Goal: Task Accomplishment & Management: Complete application form

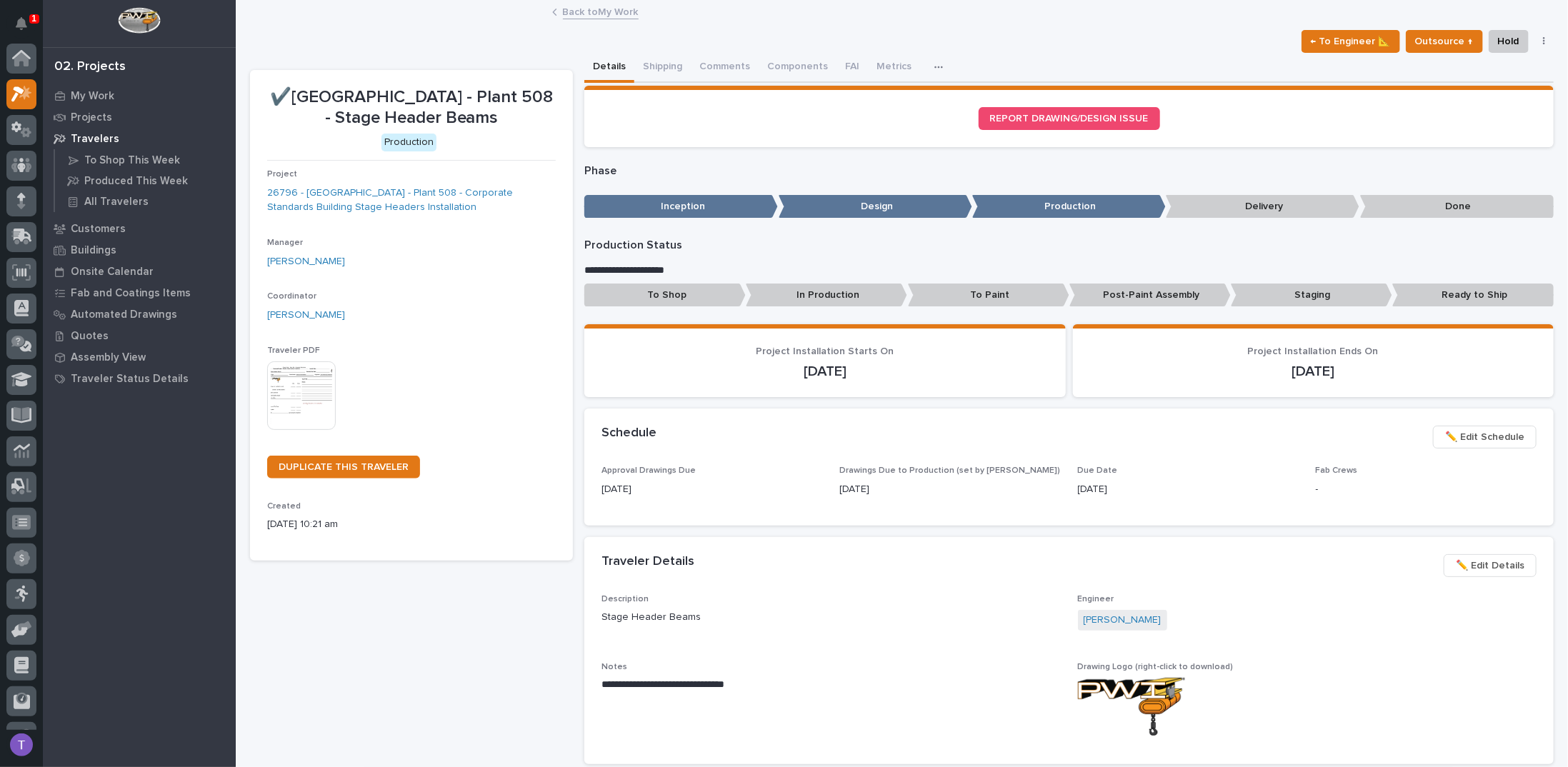
scroll to position [36, 0]
click at [572, 14] on link "Back to My Work" at bounding box center [601, 11] width 76 height 16
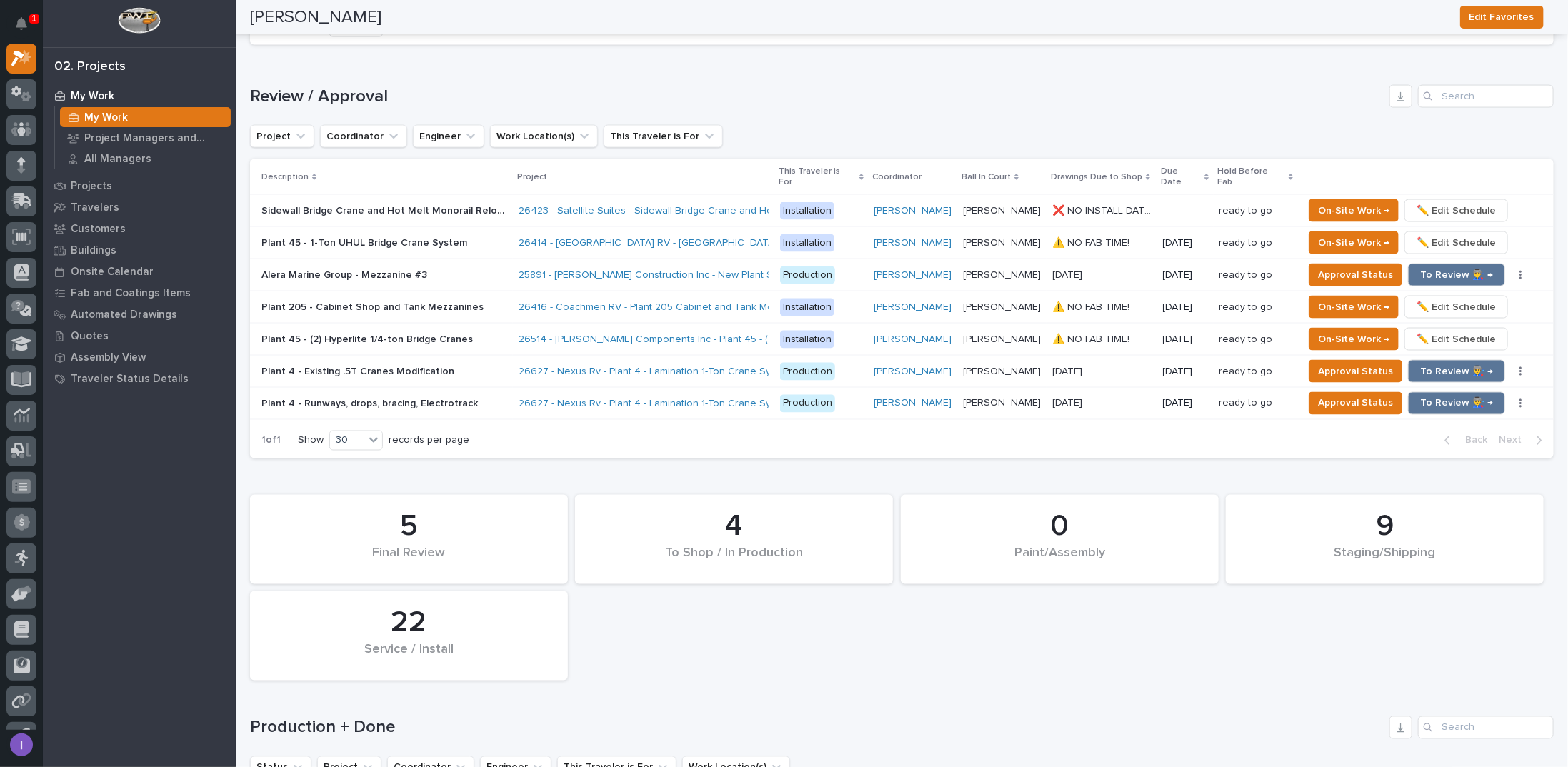
scroll to position [1428, 0]
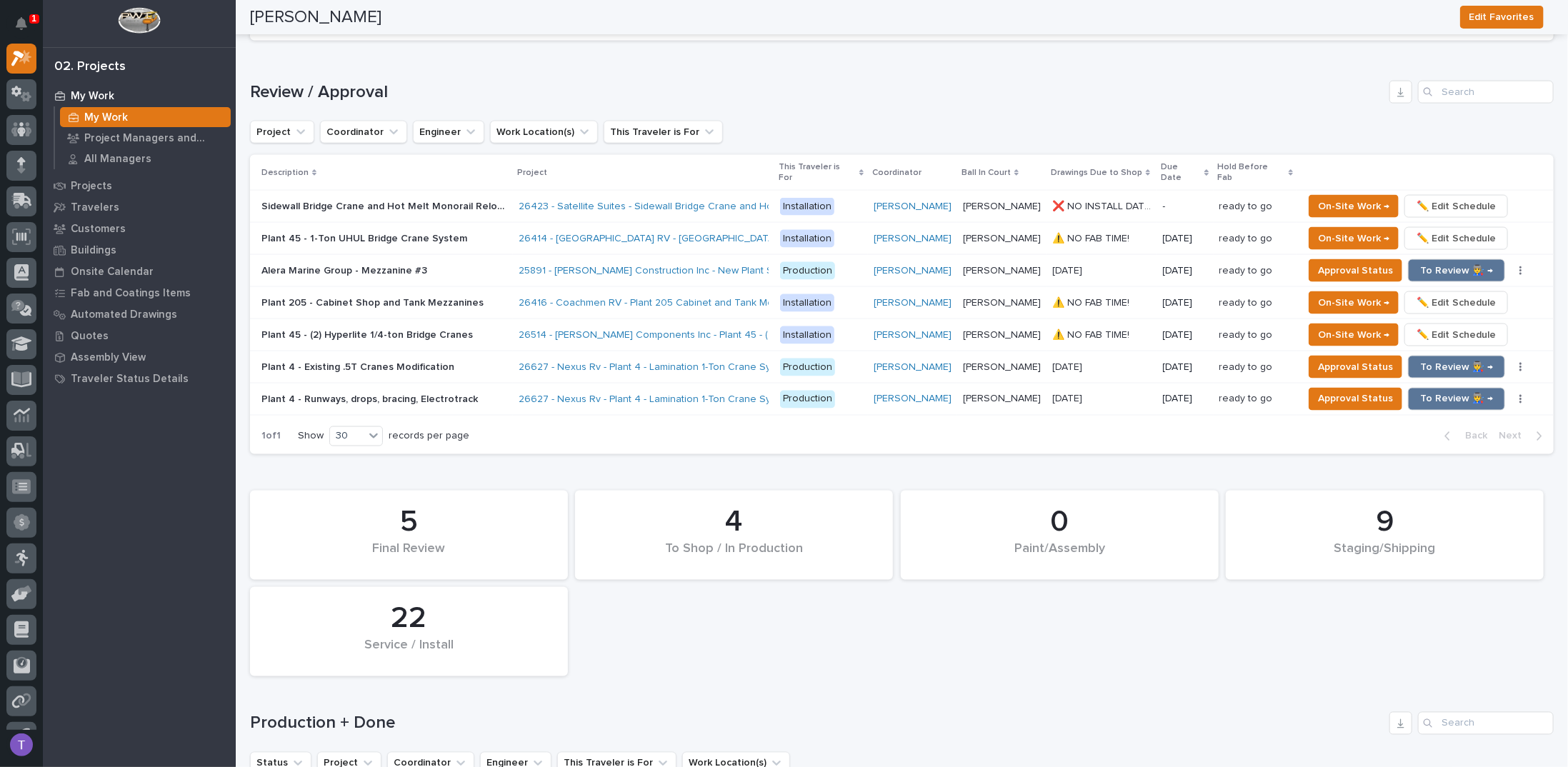
click at [375, 262] on p "Alera Marine Group - Mezzanine #3" at bounding box center [346, 270] width 169 height 15
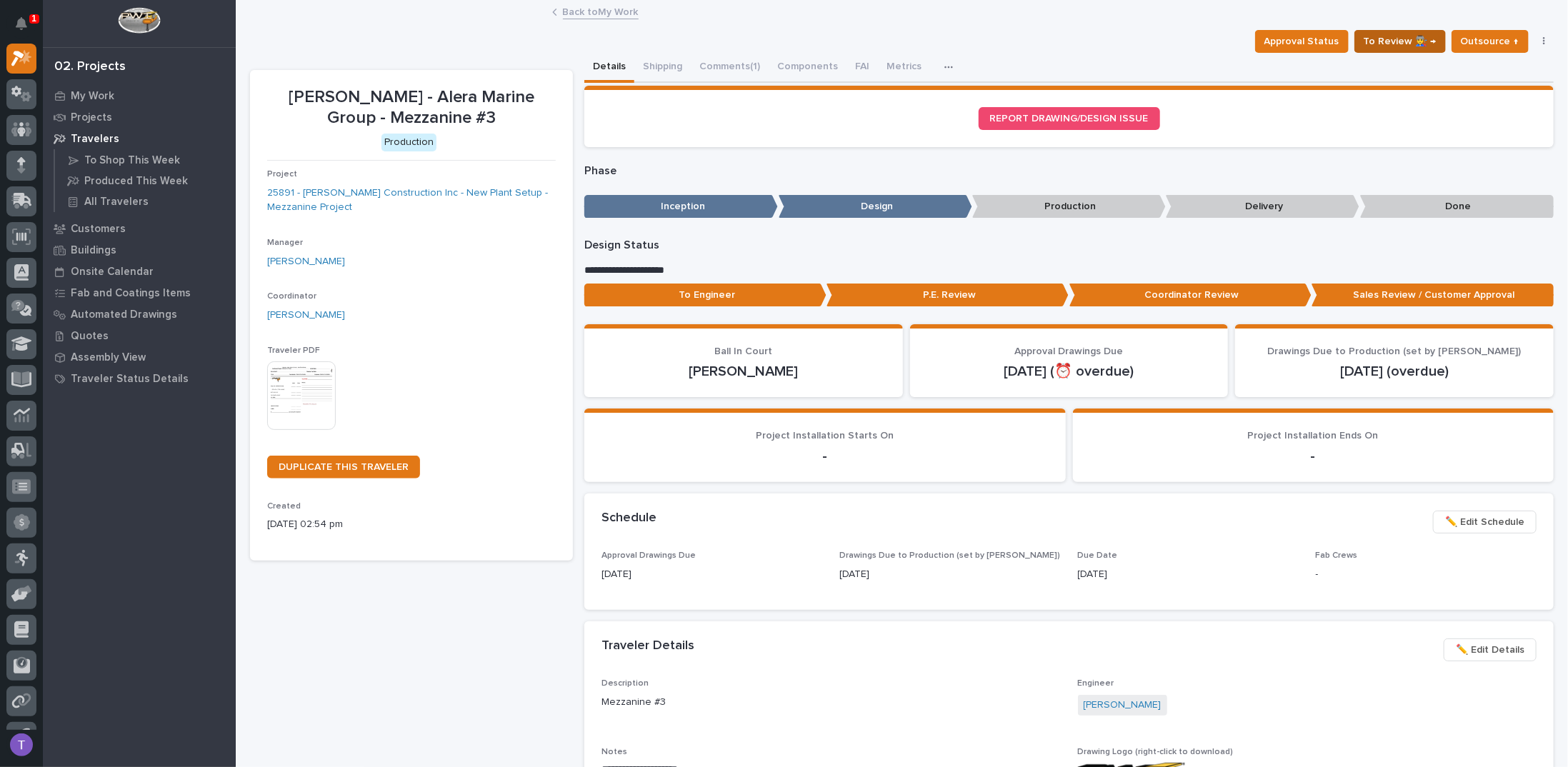
click at [1392, 44] on span "To Review 👨‍🏭 →" at bounding box center [1400, 41] width 73 height 17
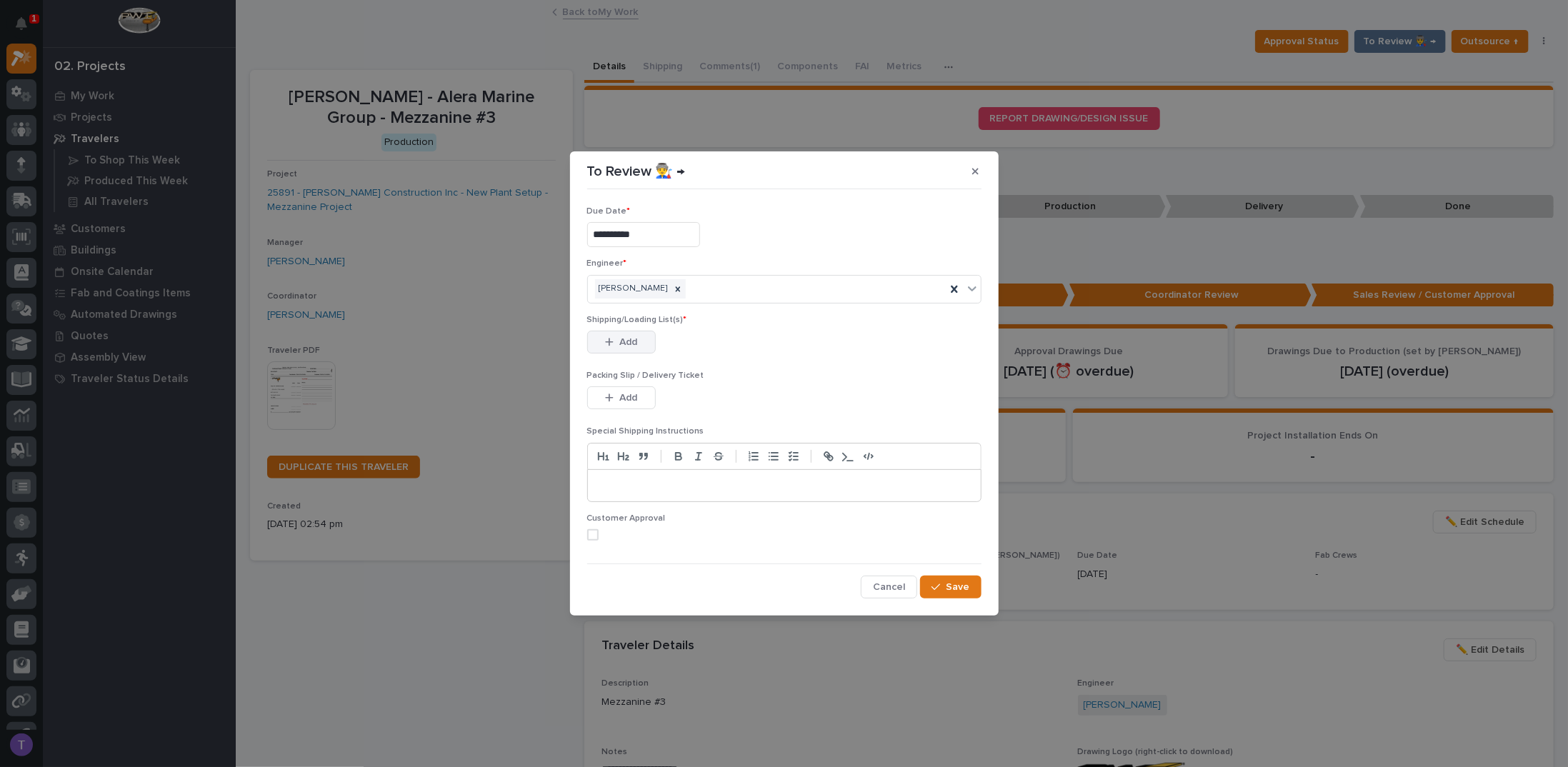
click at [619, 334] on button "Add" at bounding box center [621, 342] width 68 height 23
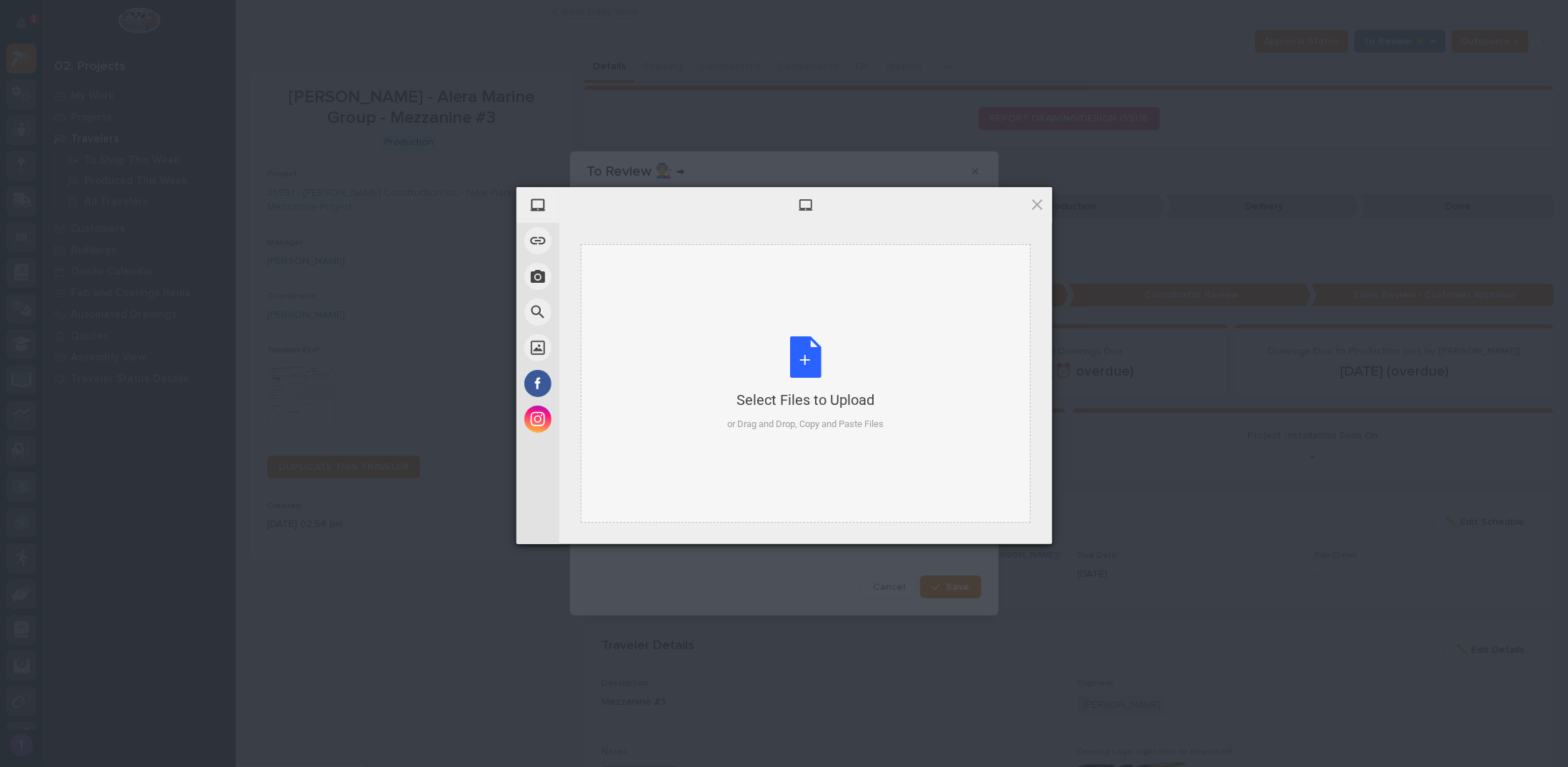
click at [804, 355] on div "Select Files to Upload or Drag and Drop, Copy and Paste Files" at bounding box center [806, 384] width 157 height 95
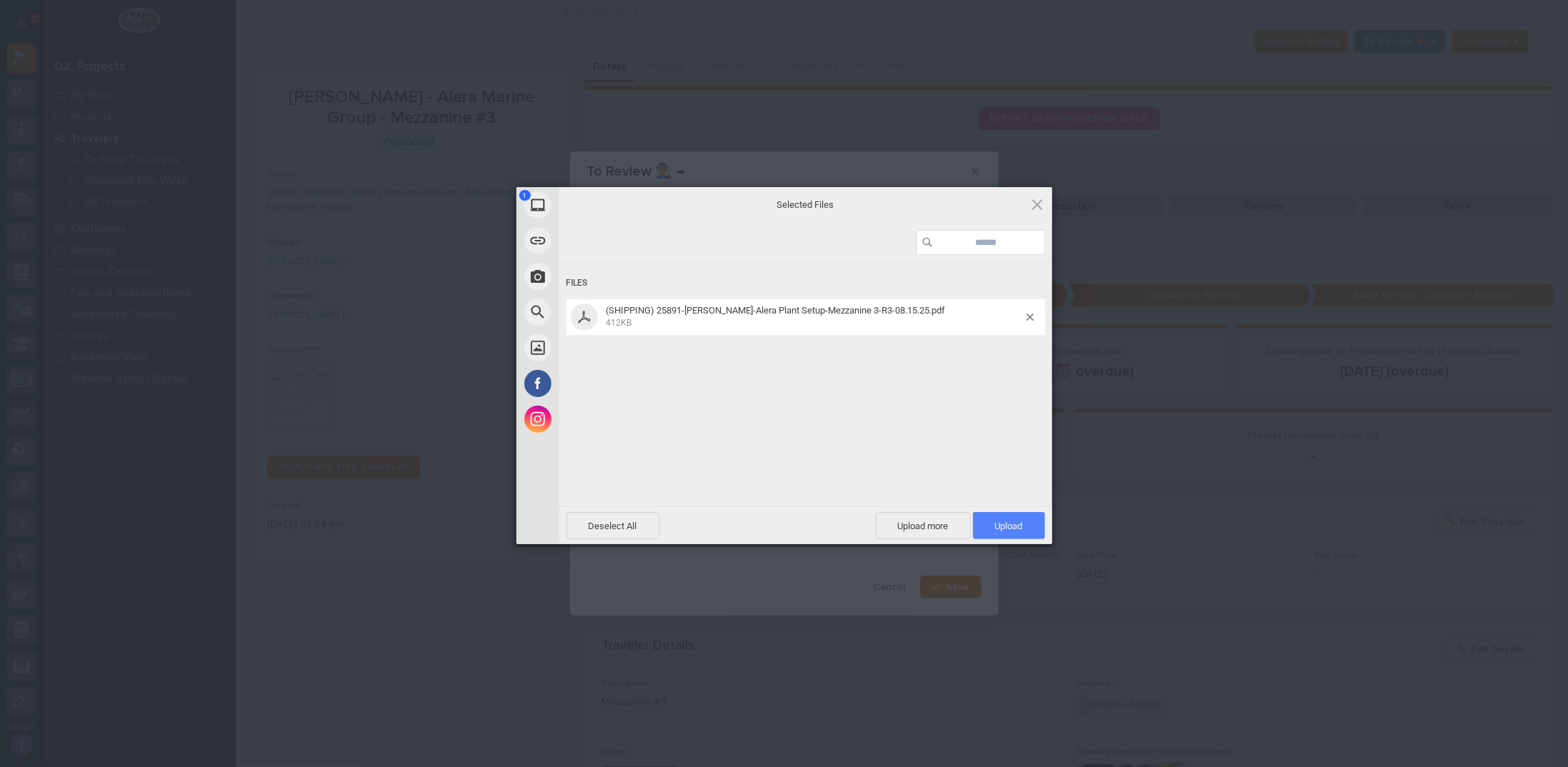
click at [1008, 518] on span "Upload 1" at bounding box center [1009, 525] width 72 height 27
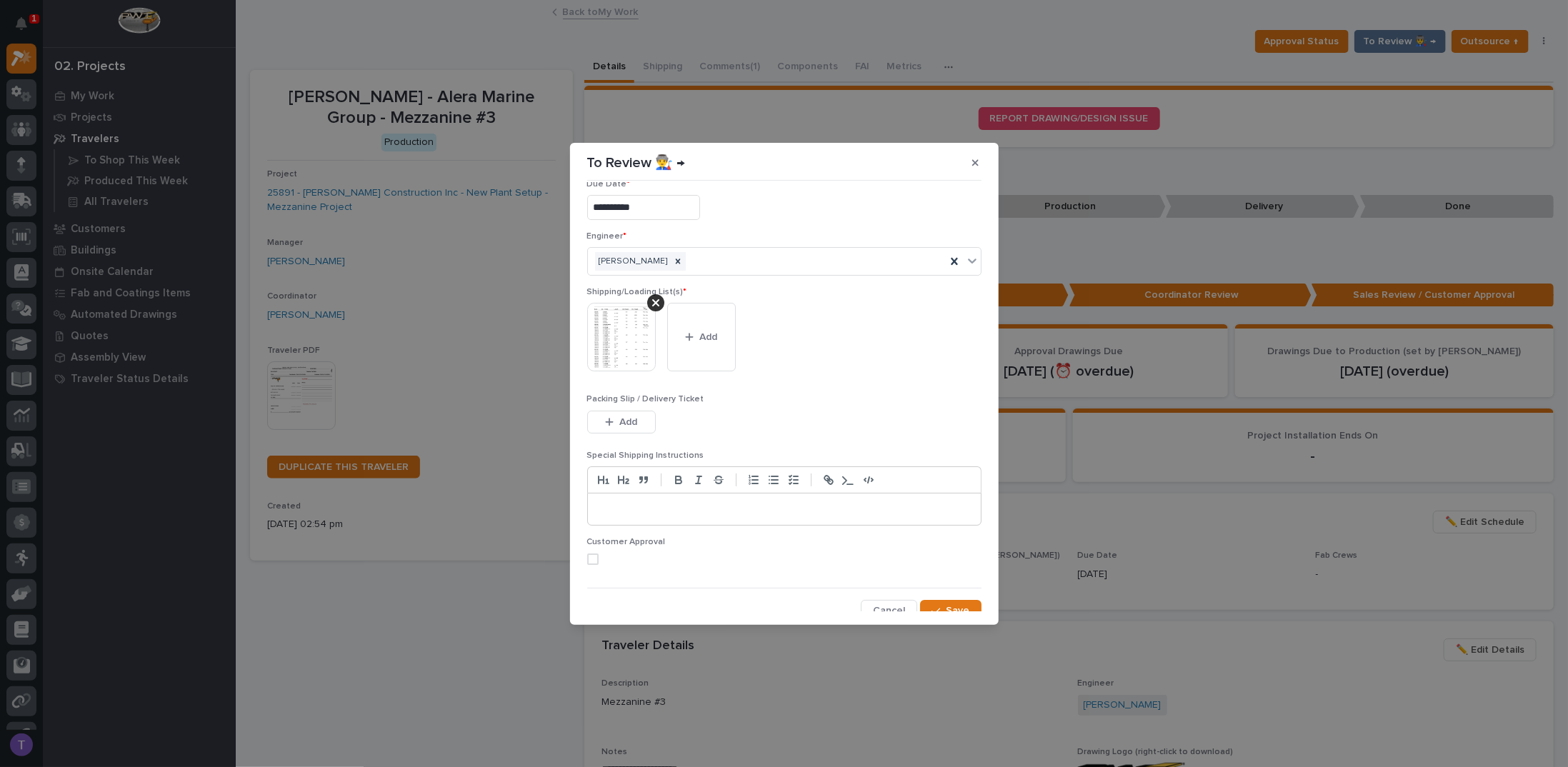
scroll to position [27, 0]
click at [945, 592] on button "Save" at bounding box center [950, 603] width 61 height 23
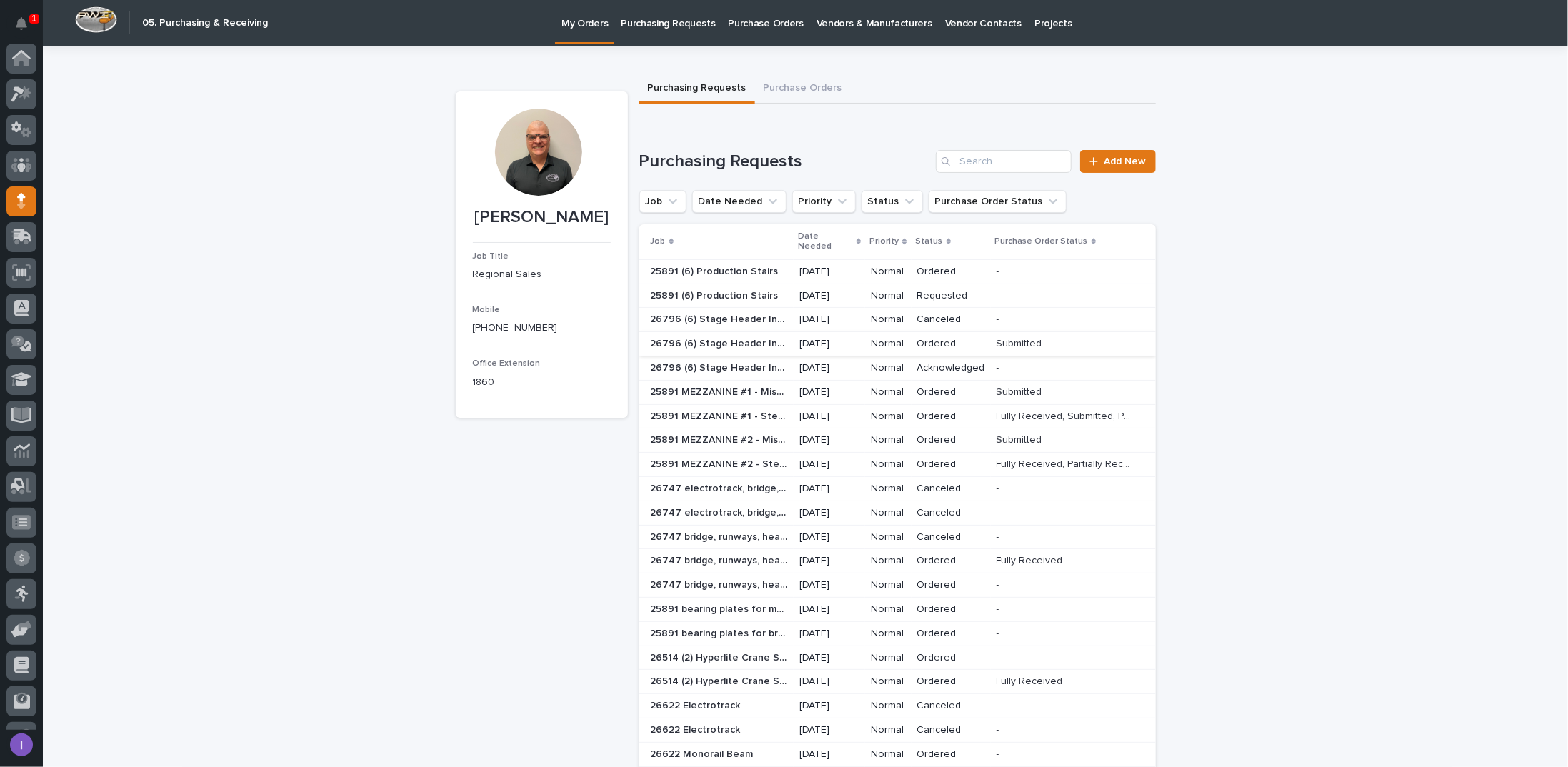
scroll to position [64, 0]
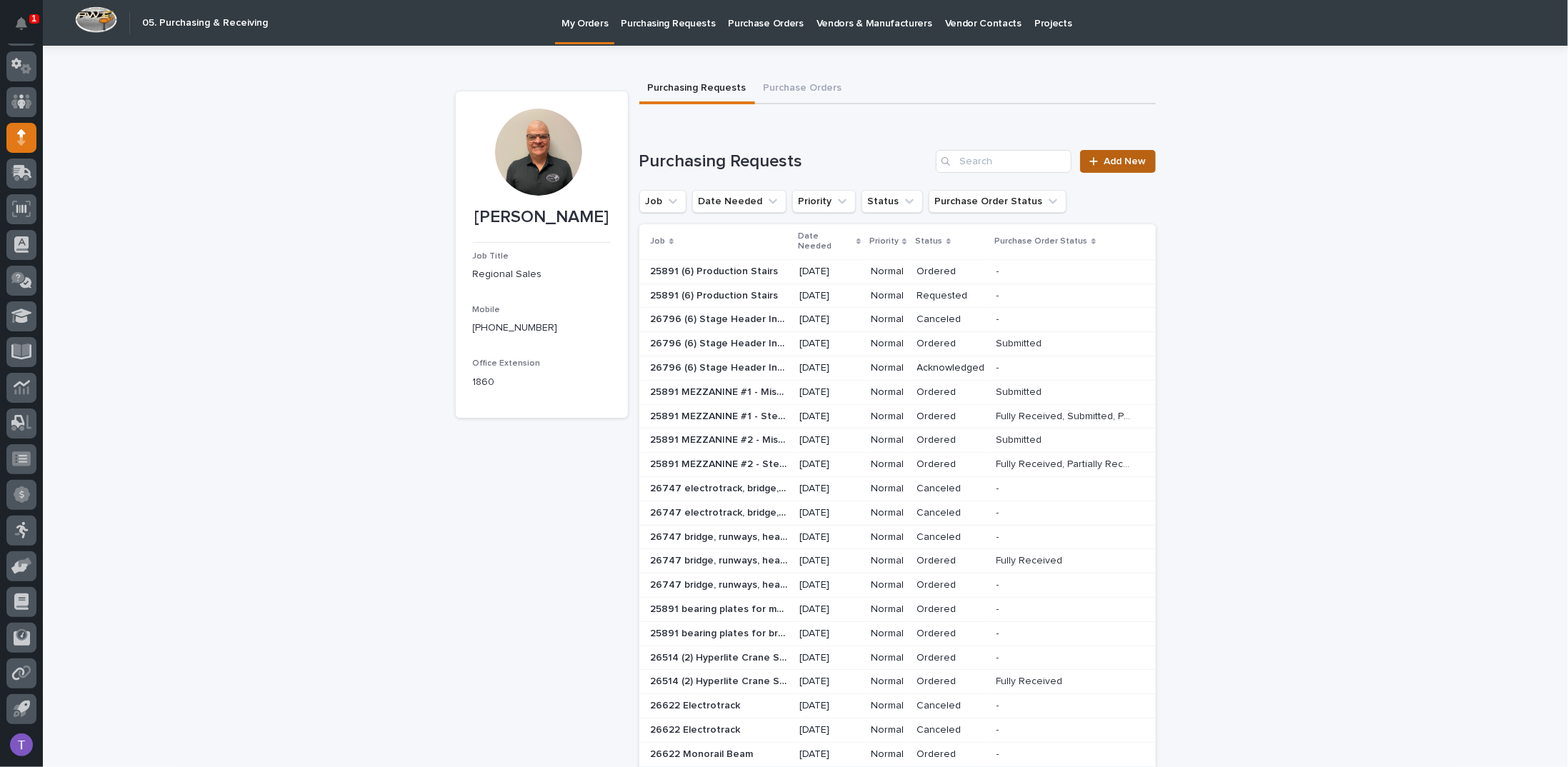
click at [1114, 157] on span "Add New" at bounding box center [1125, 161] width 42 height 10
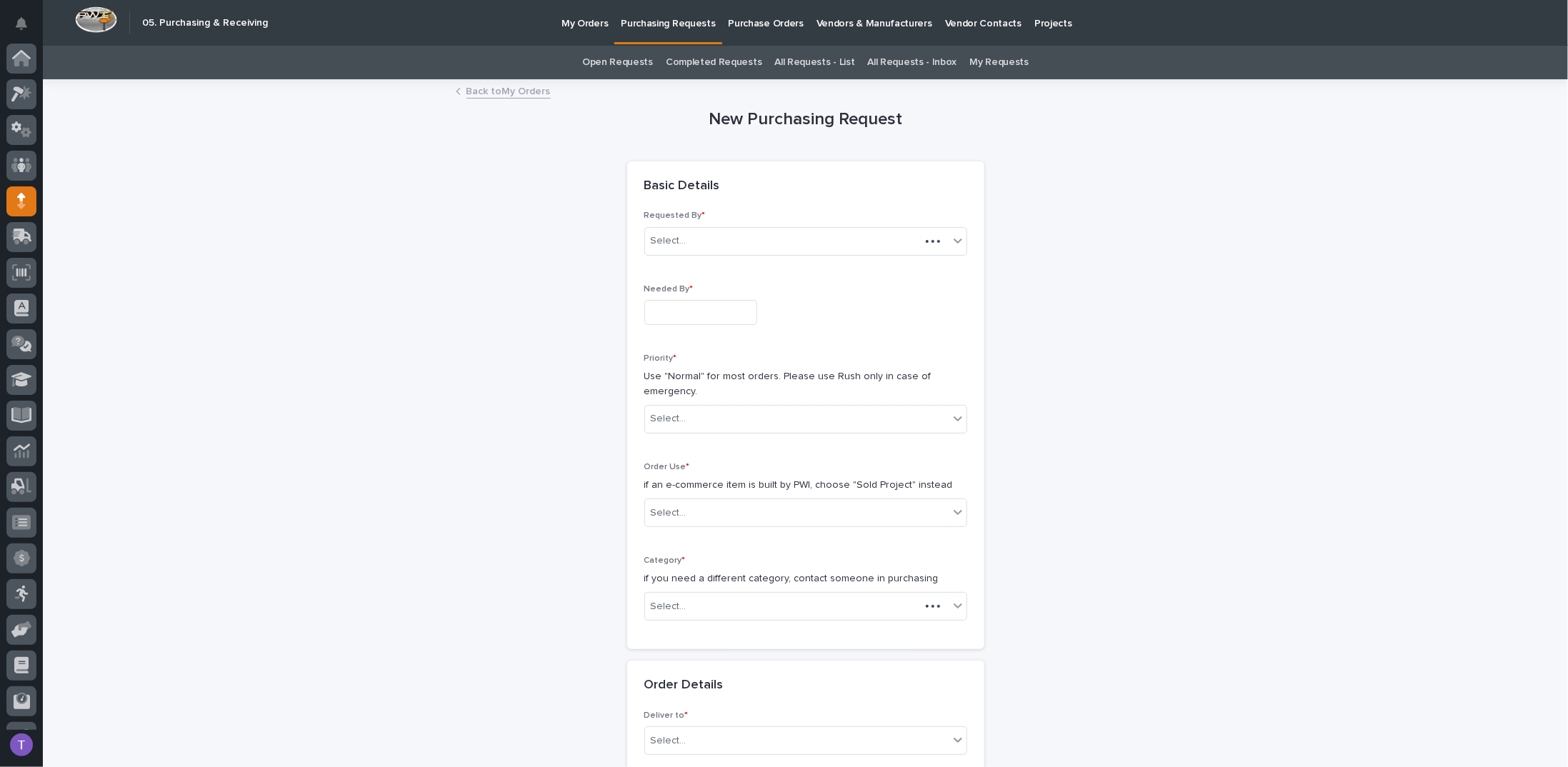
scroll to position [64, 0]
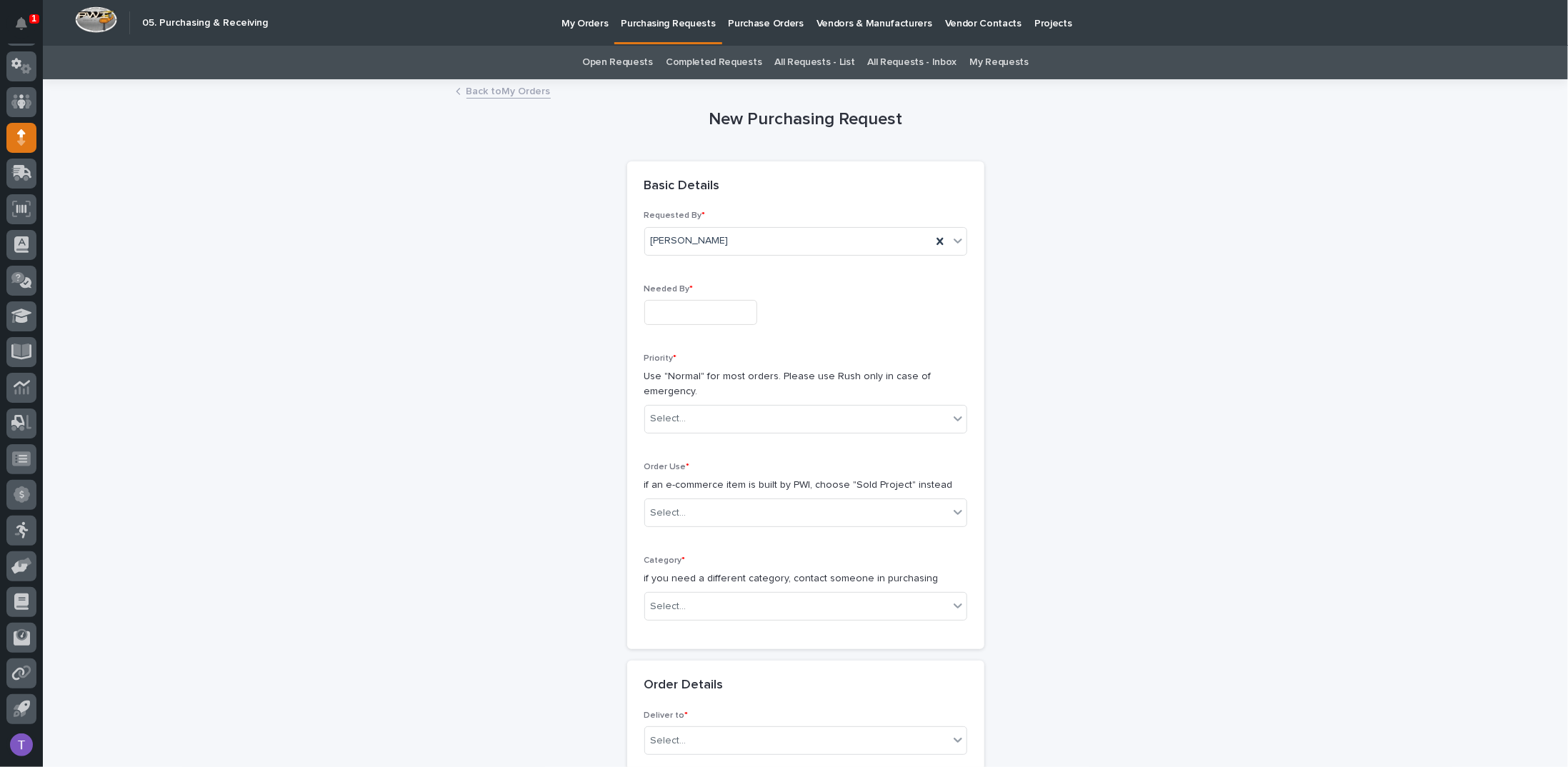
click at [672, 311] on input "text" at bounding box center [701, 312] width 113 height 25
click at [643, 216] on div "18" at bounding box center [639, 218] width 19 height 19
type input "**********"
click at [698, 416] on div "Select..." at bounding box center [797, 419] width 304 height 24
click at [660, 489] on div "Normal" at bounding box center [800, 494] width 322 height 25
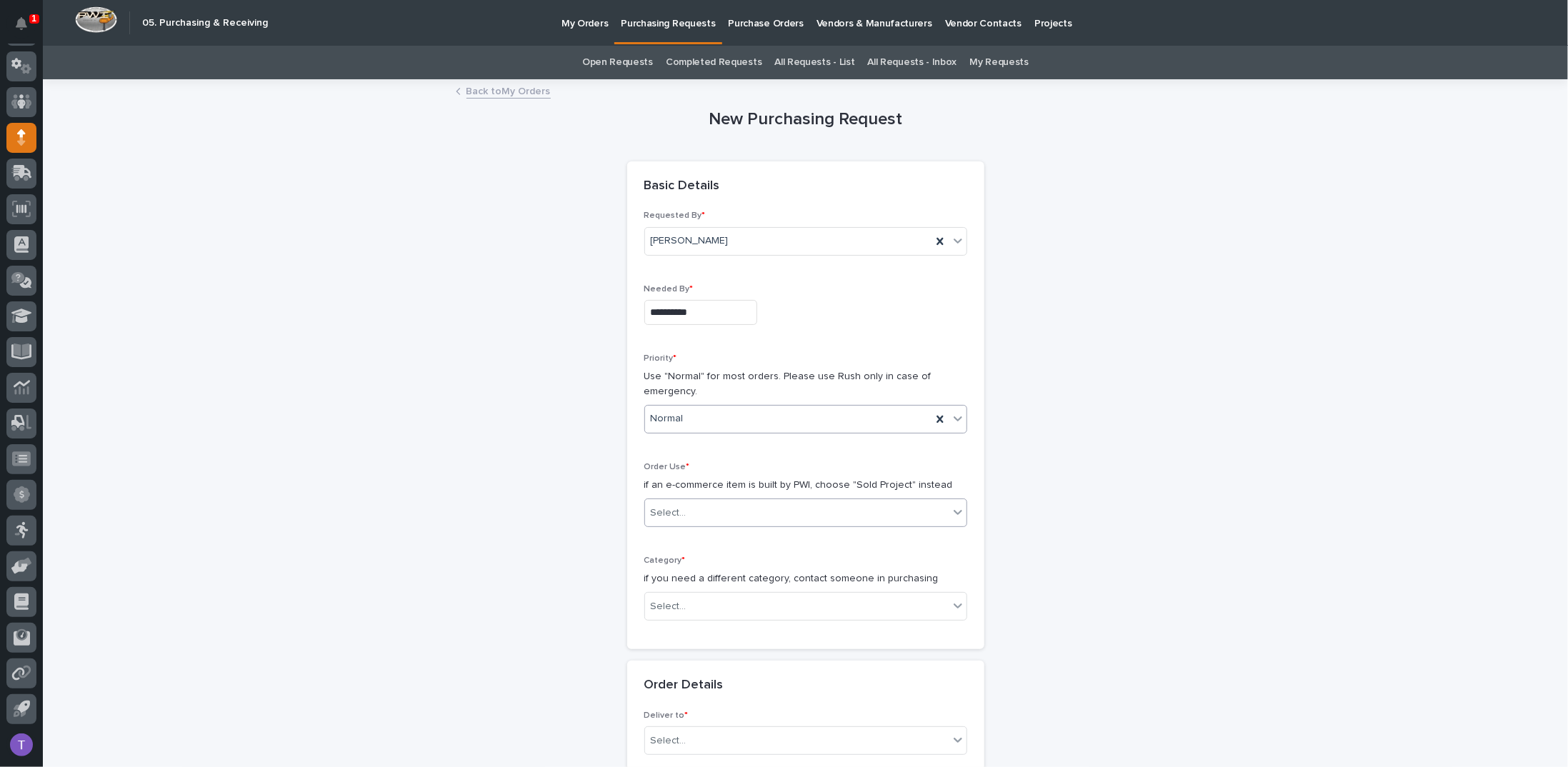
click at [662, 509] on div "Select..." at bounding box center [668, 513] width 36 height 15
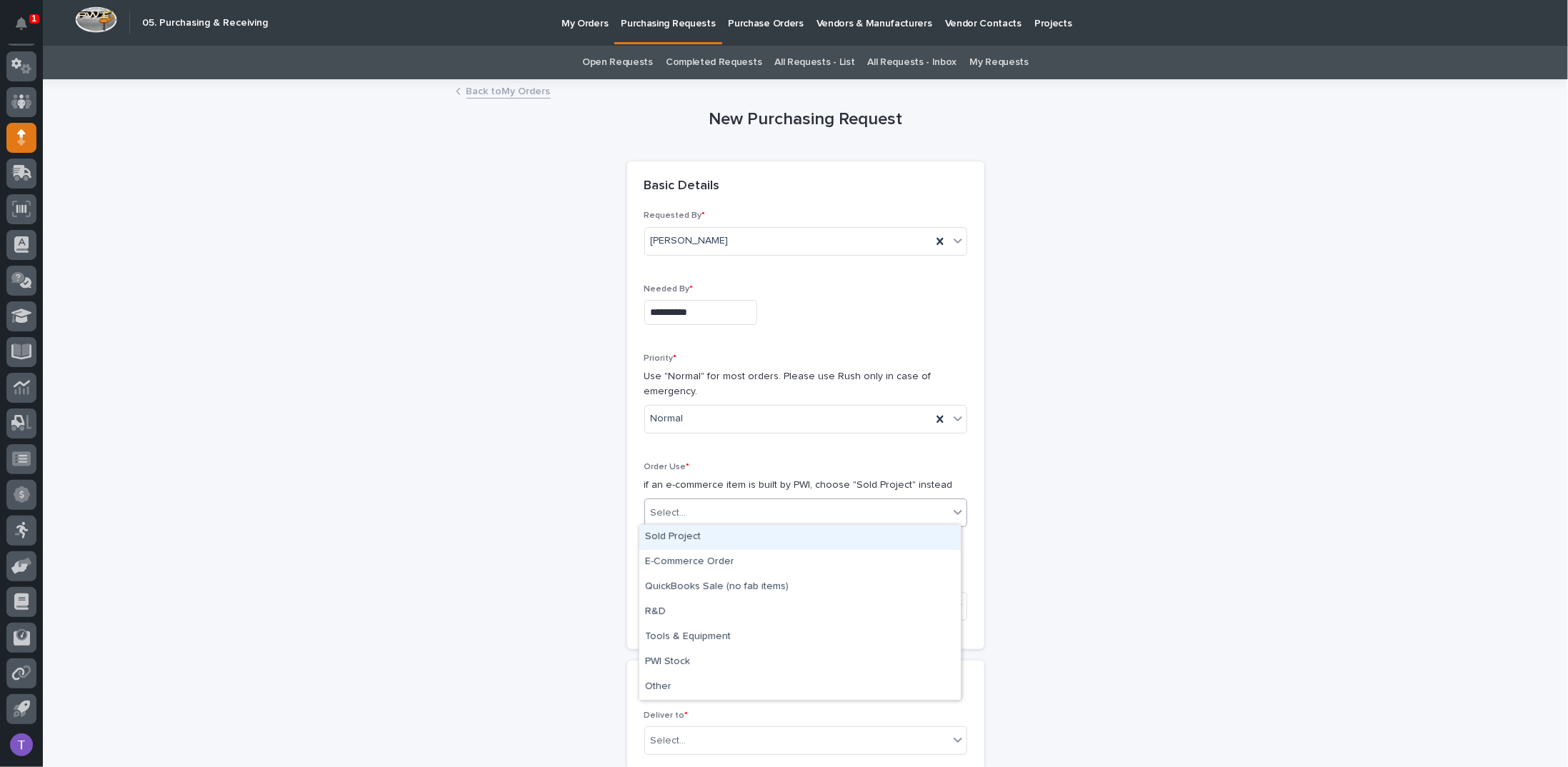
click at [665, 535] on div "Sold Project" at bounding box center [800, 537] width 322 height 25
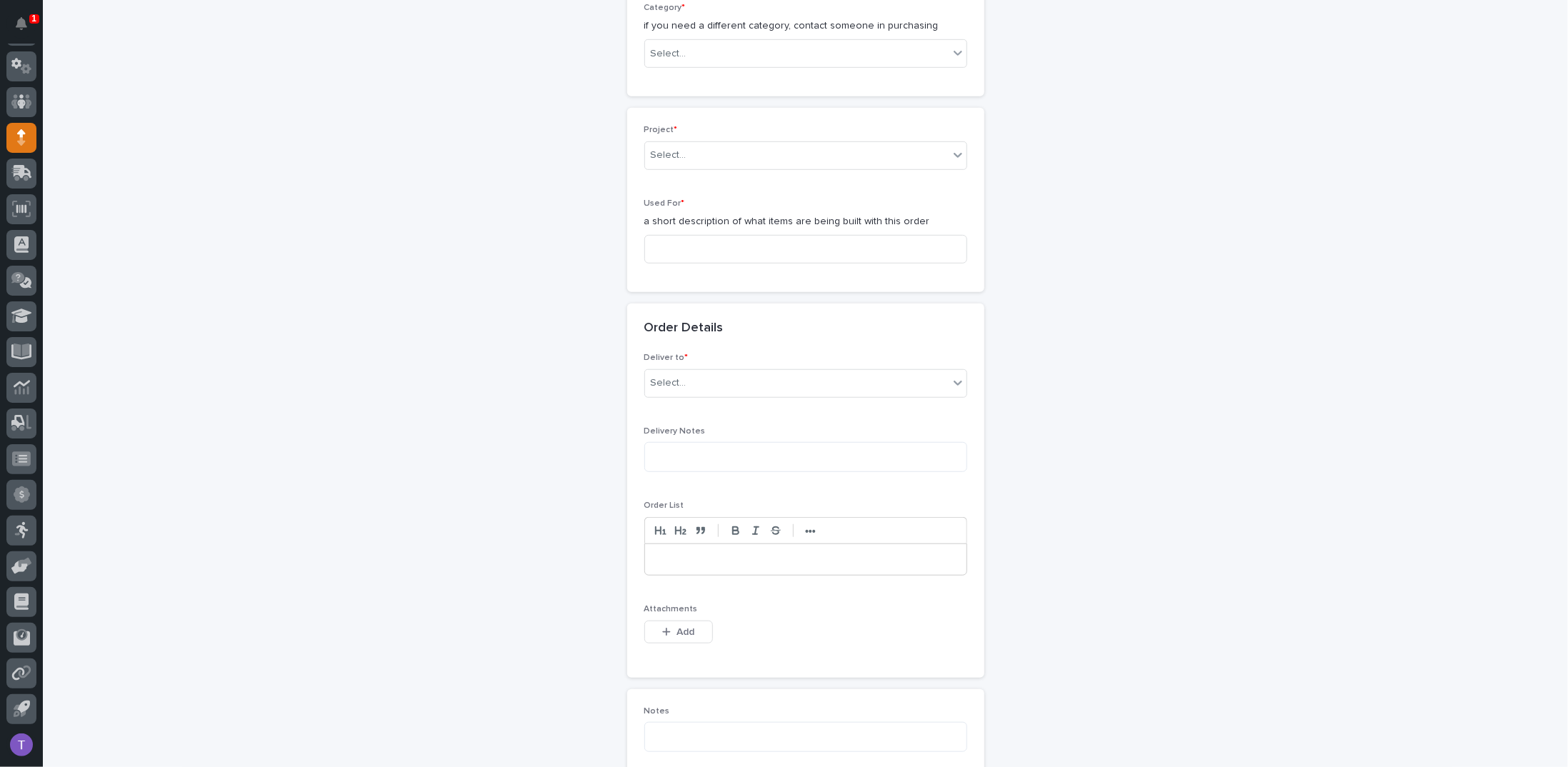
scroll to position [571, 0]
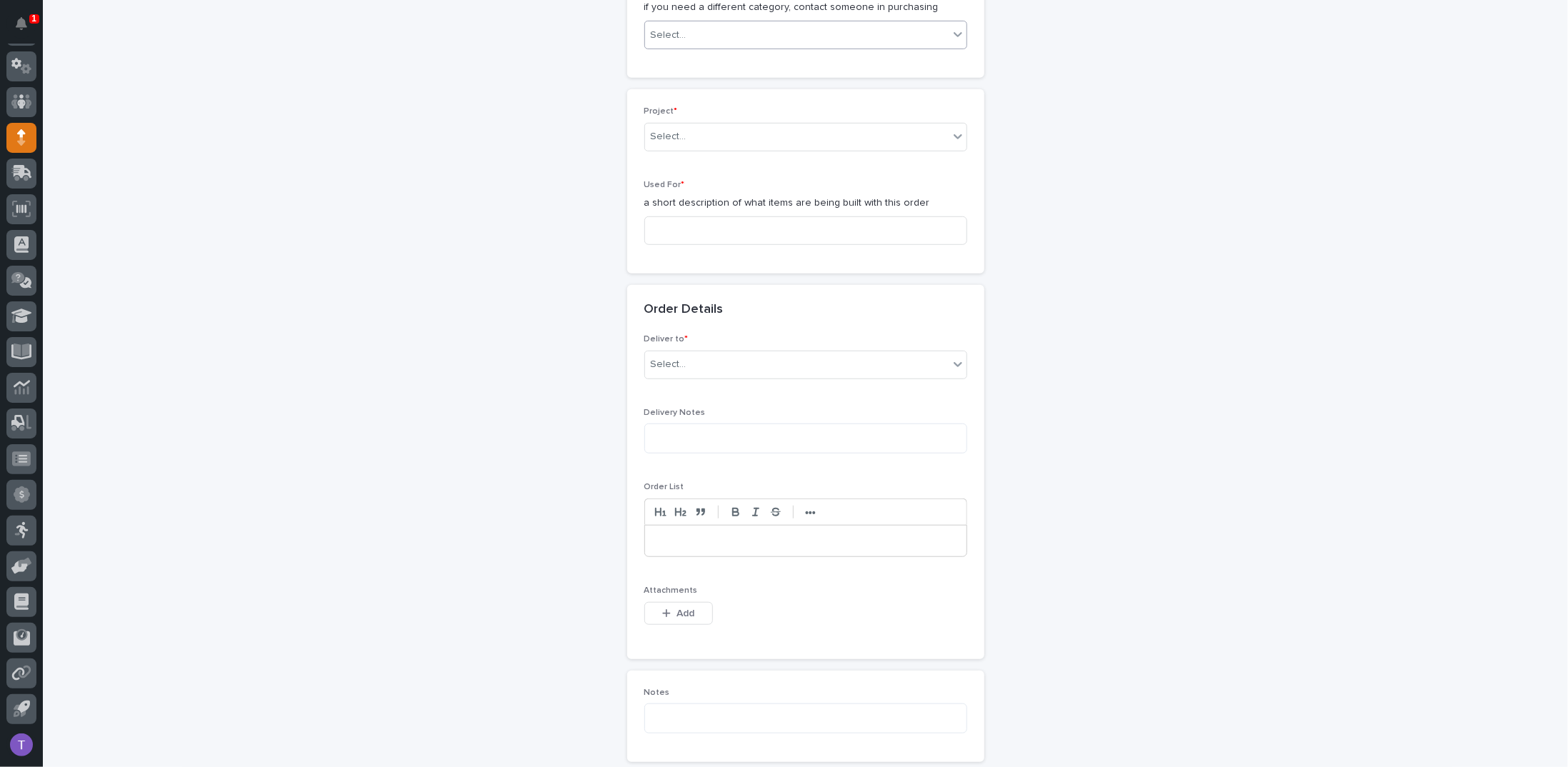
click at [705, 27] on div "Select..." at bounding box center [797, 35] width 304 height 24
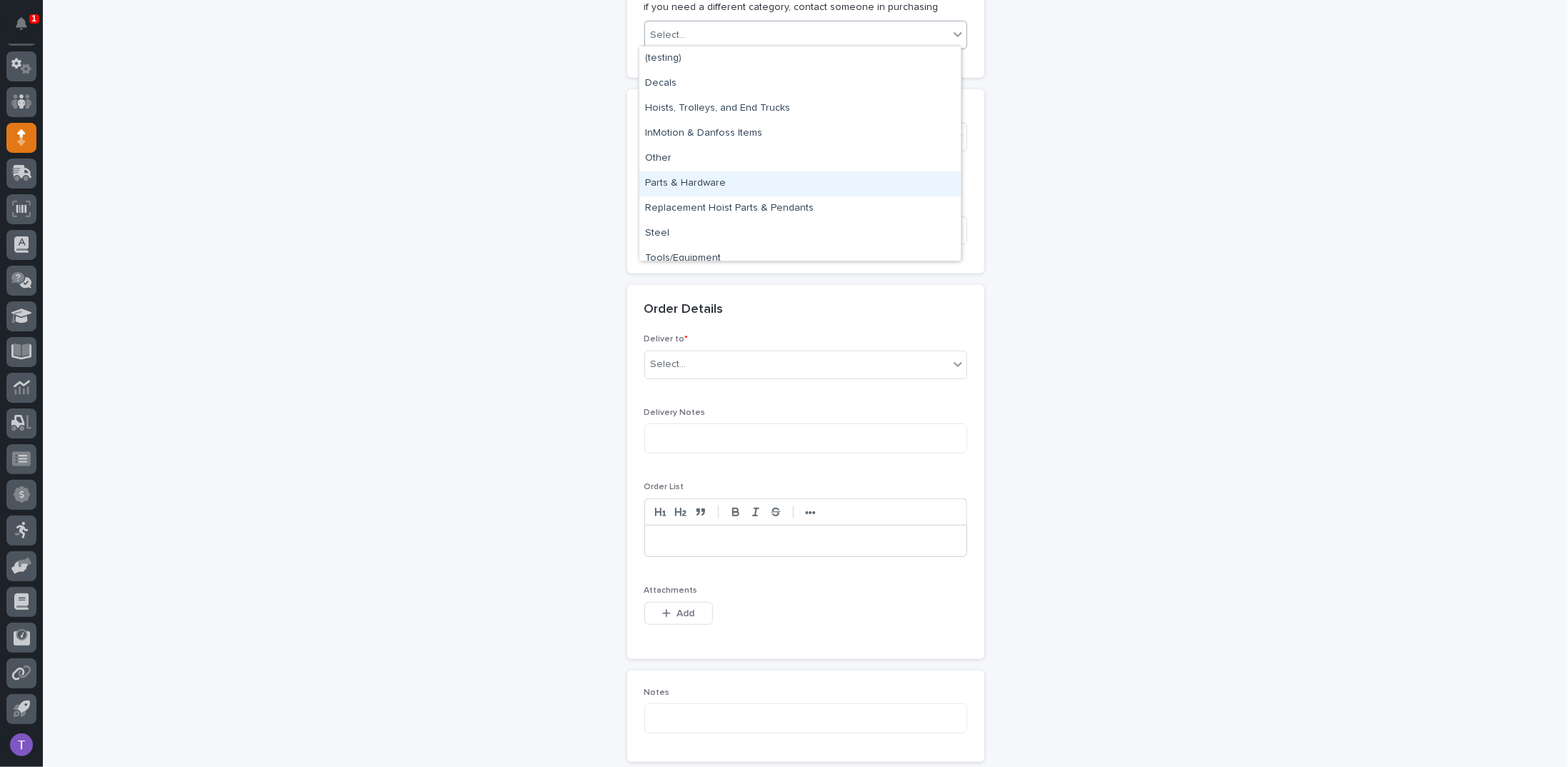
click at [681, 179] on div "Parts & Hardware" at bounding box center [800, 183] width 322 height 25
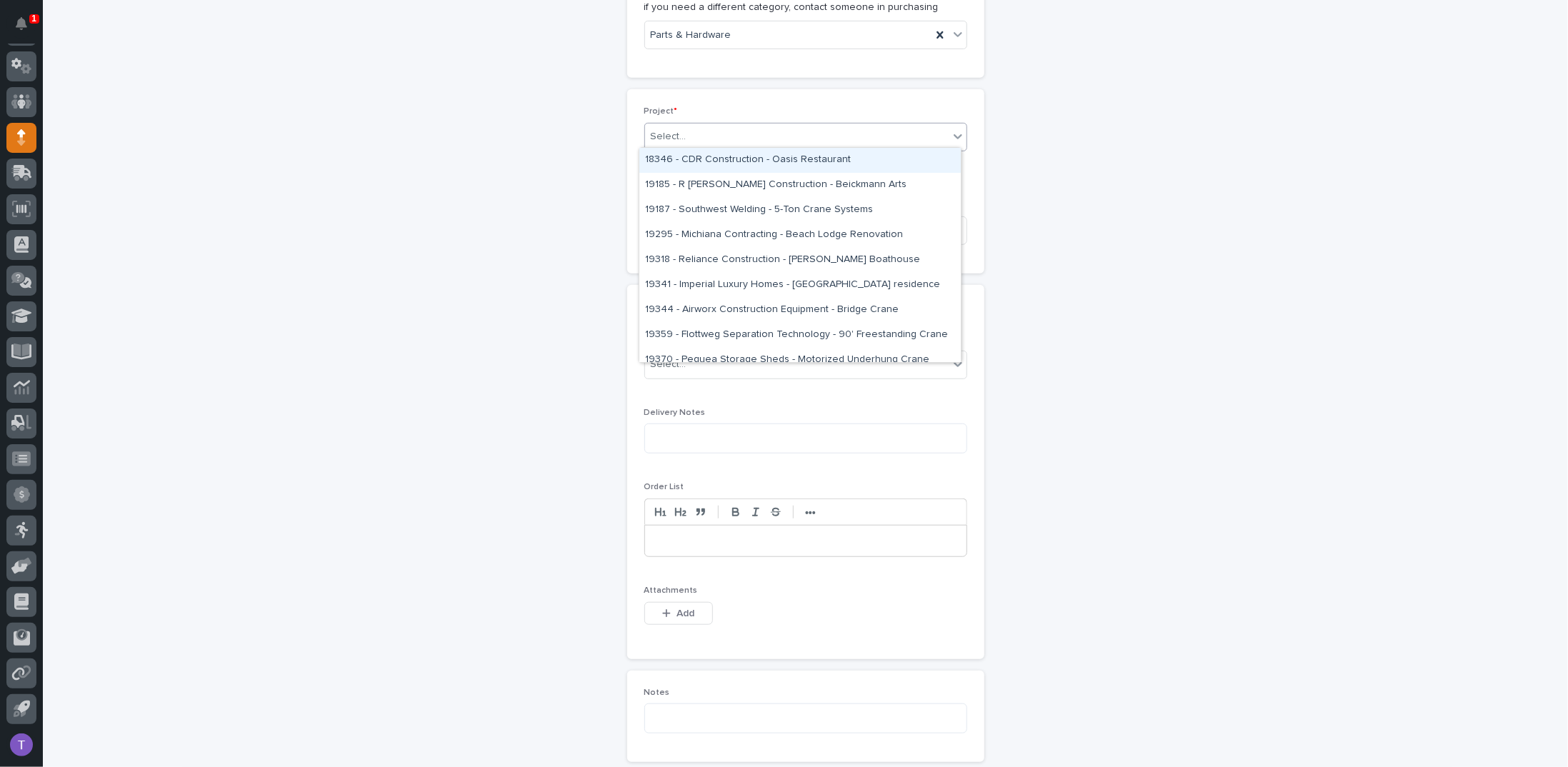
click at [672, 129] on div "Select..." at bounding box center [668, 137] width 36 height 15
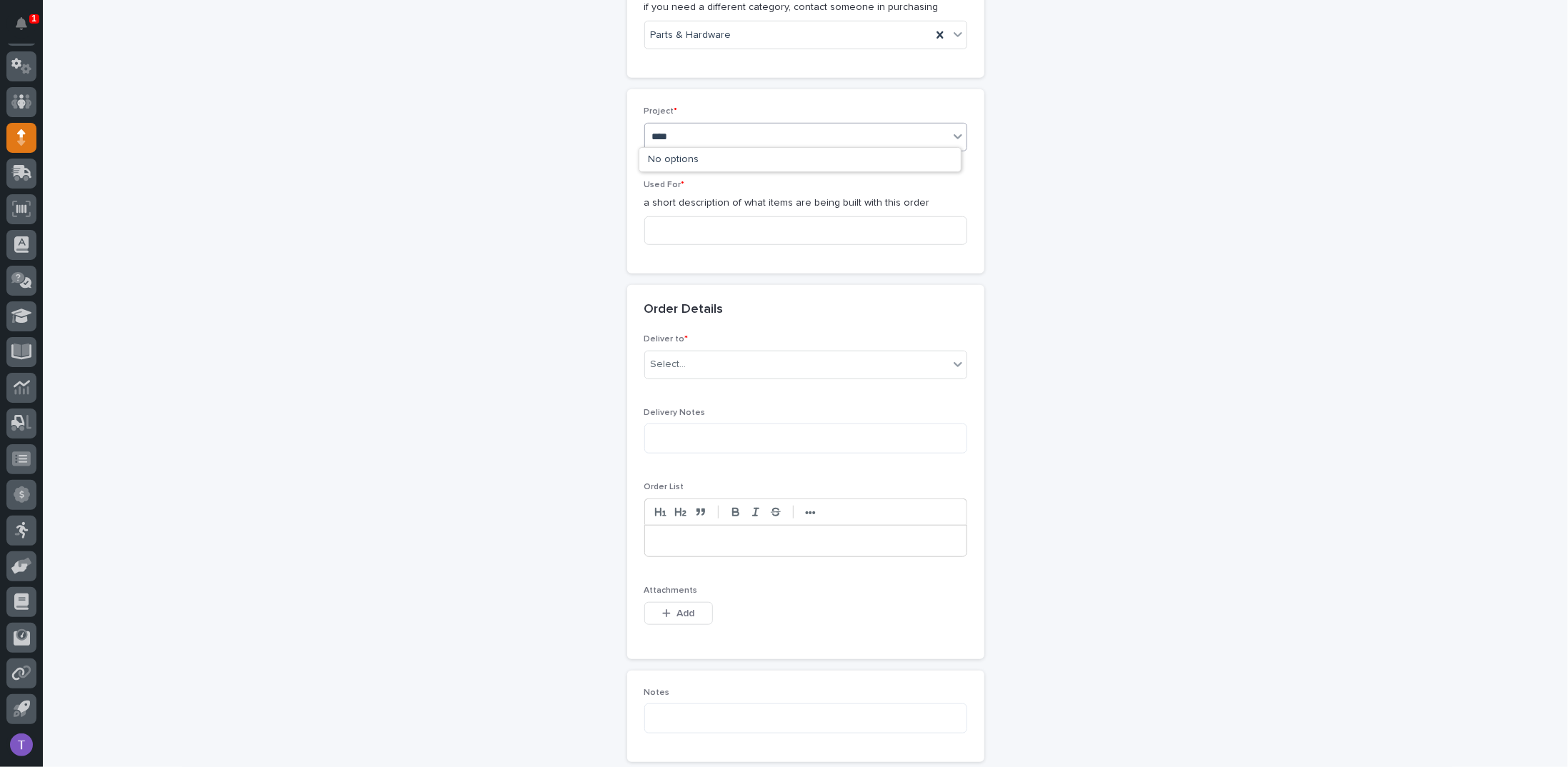
type input "*****"
click at [688, 157] on div "25891 - [PERSON_NAME] Construction Inc - New Plant Setup - Mezzanine Project" at bounding box center [800, 160] width 322 height 25
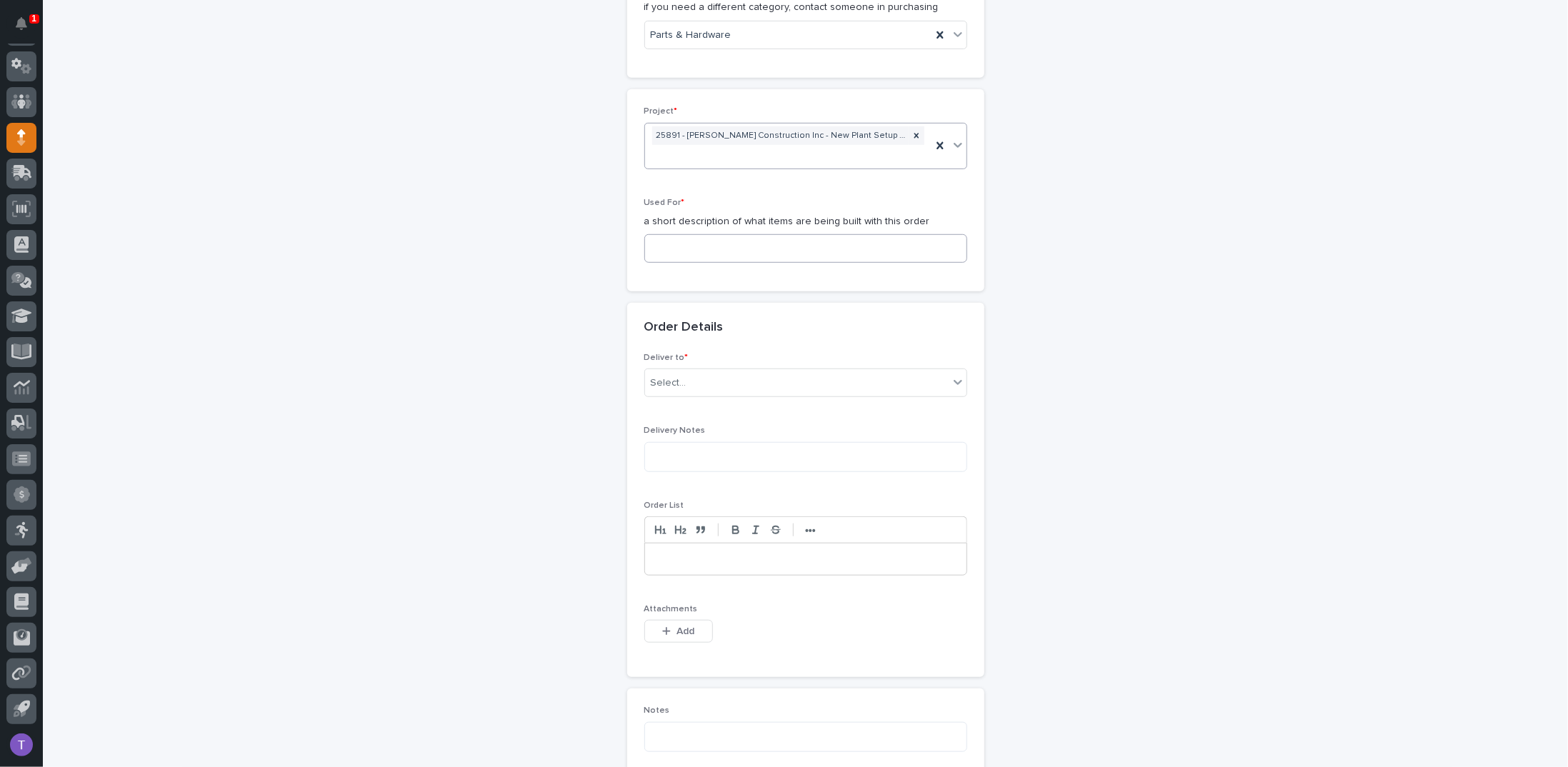
scroll to position [580, 0]
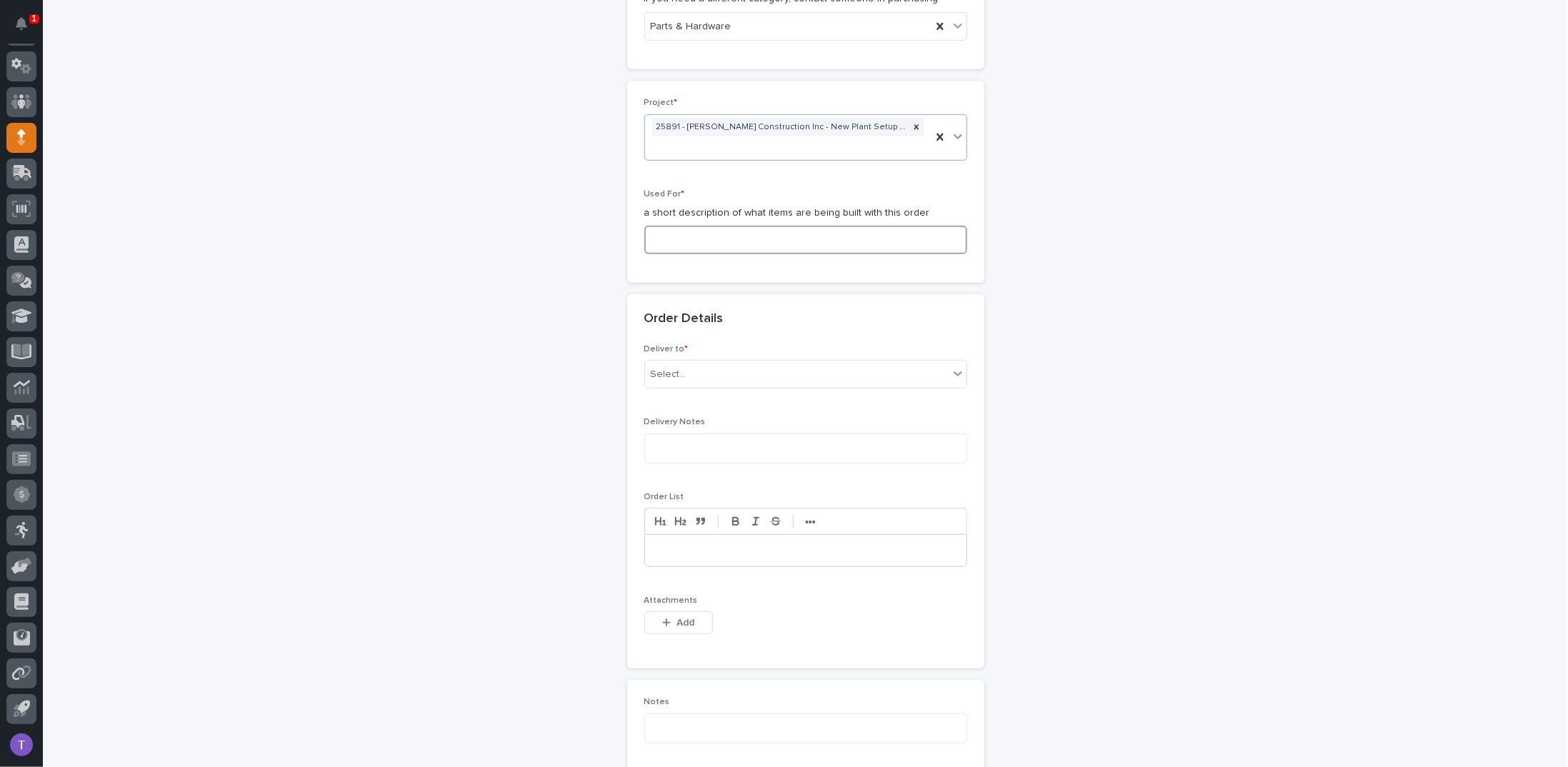
click at [678, 232] on input at bounding box center [806, 239] width 323 height 28
drag, startPoint x: 755, startPoint y: 233, endPoint x: 728, endPoint y: 235, distance: 27.1
click at [728, 235] on input "MEZZANINE #3 - Parts / Hardware" at bounding box center [806, 239] width 323 height 28
type input "MEZZANINE #3 - Misc. Hardware"
click at [665, 367] on div "Select..." at bounding box center [668, 374] width 36 height 15
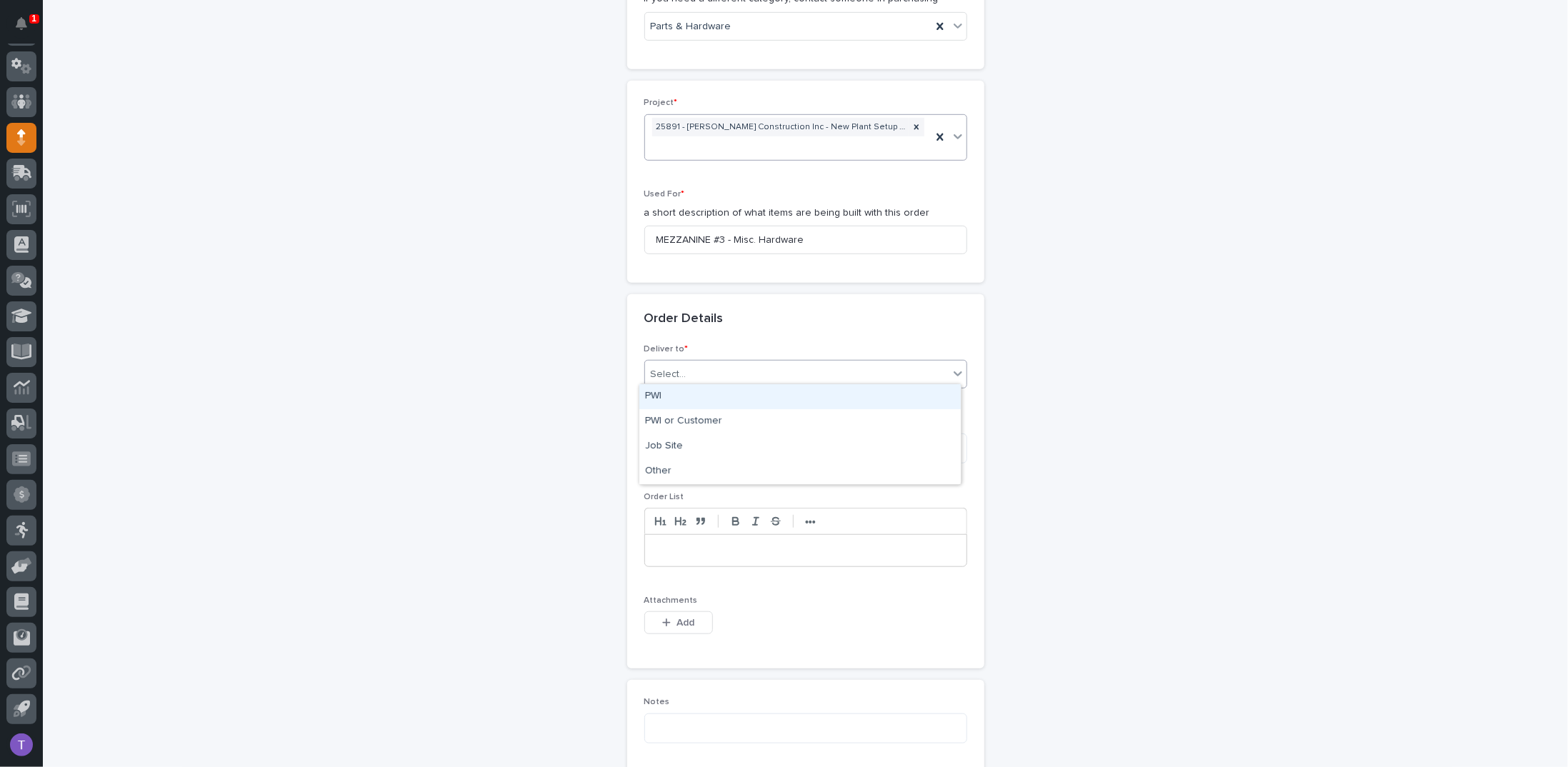
click at [659, 392] on div "PWI" at bounding box center [800, 397] width 322 height 25
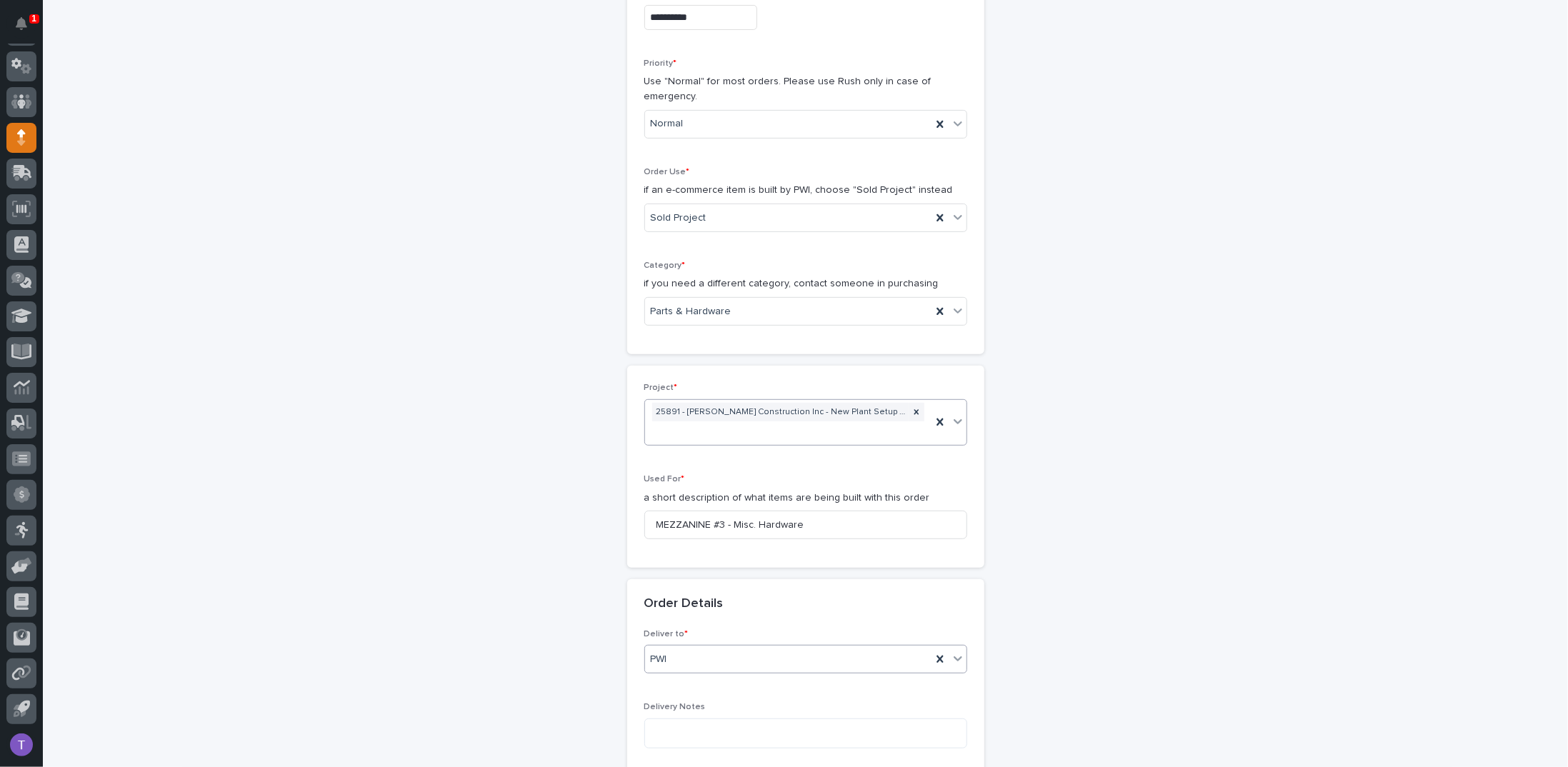
scroll to position [222, 0]
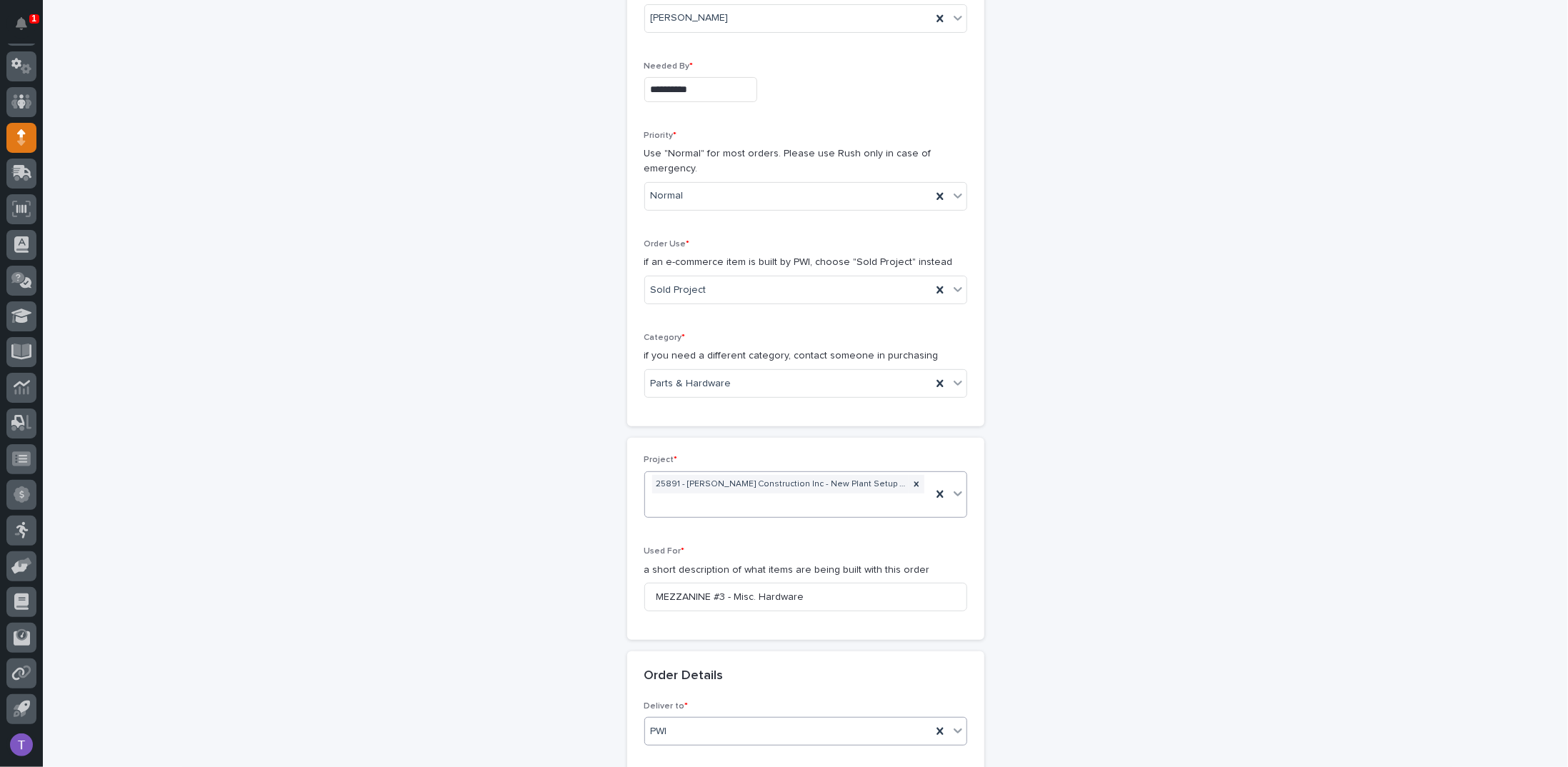
click at [678, 88] on input "**********" at bounding box center [701, 90] width 113 height 25
click at [730, 274] on div "29" at bounding box center [732, 278] width 19 height 19
type input "**********"
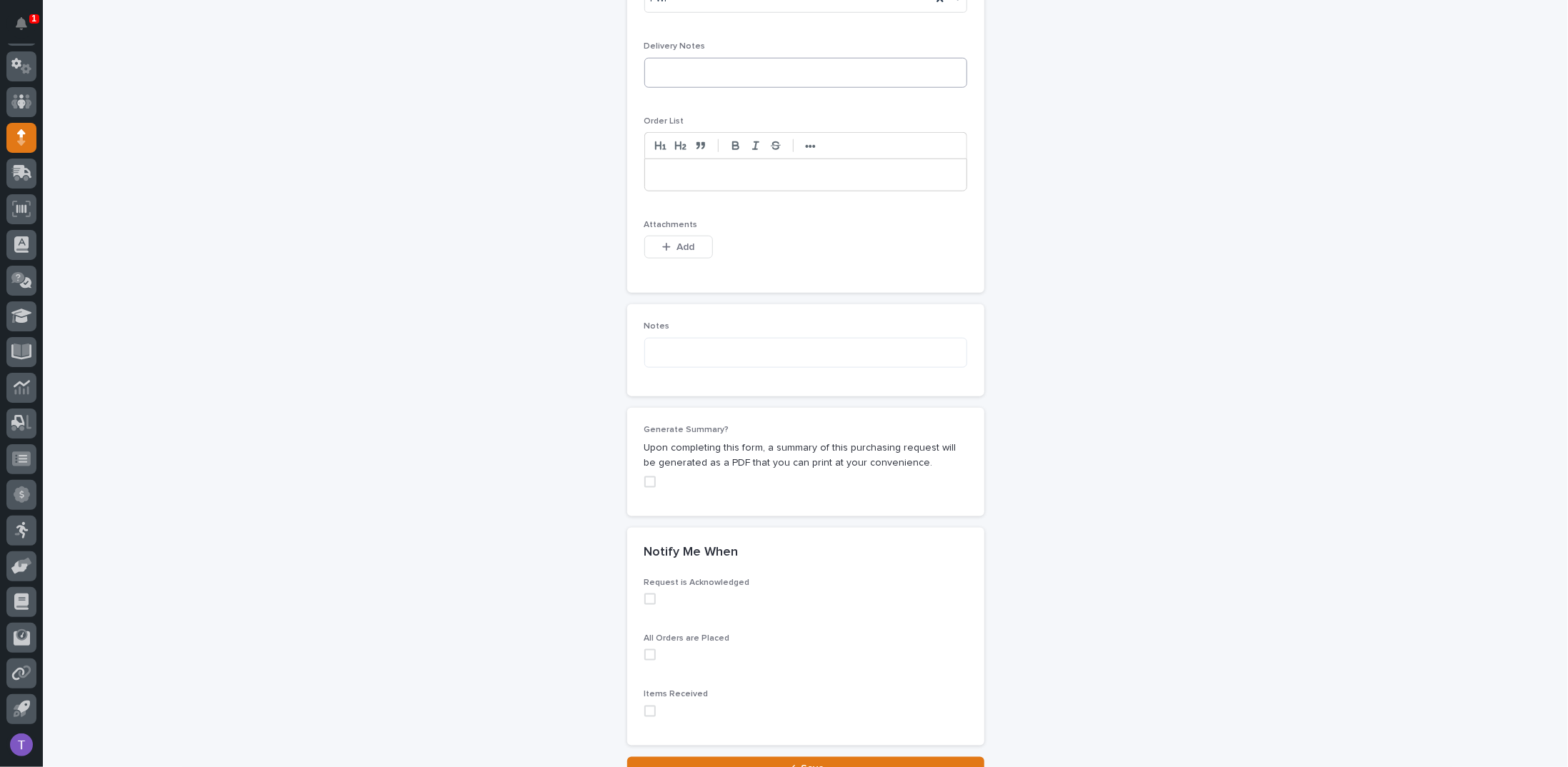
scroll to position [1074, 0]
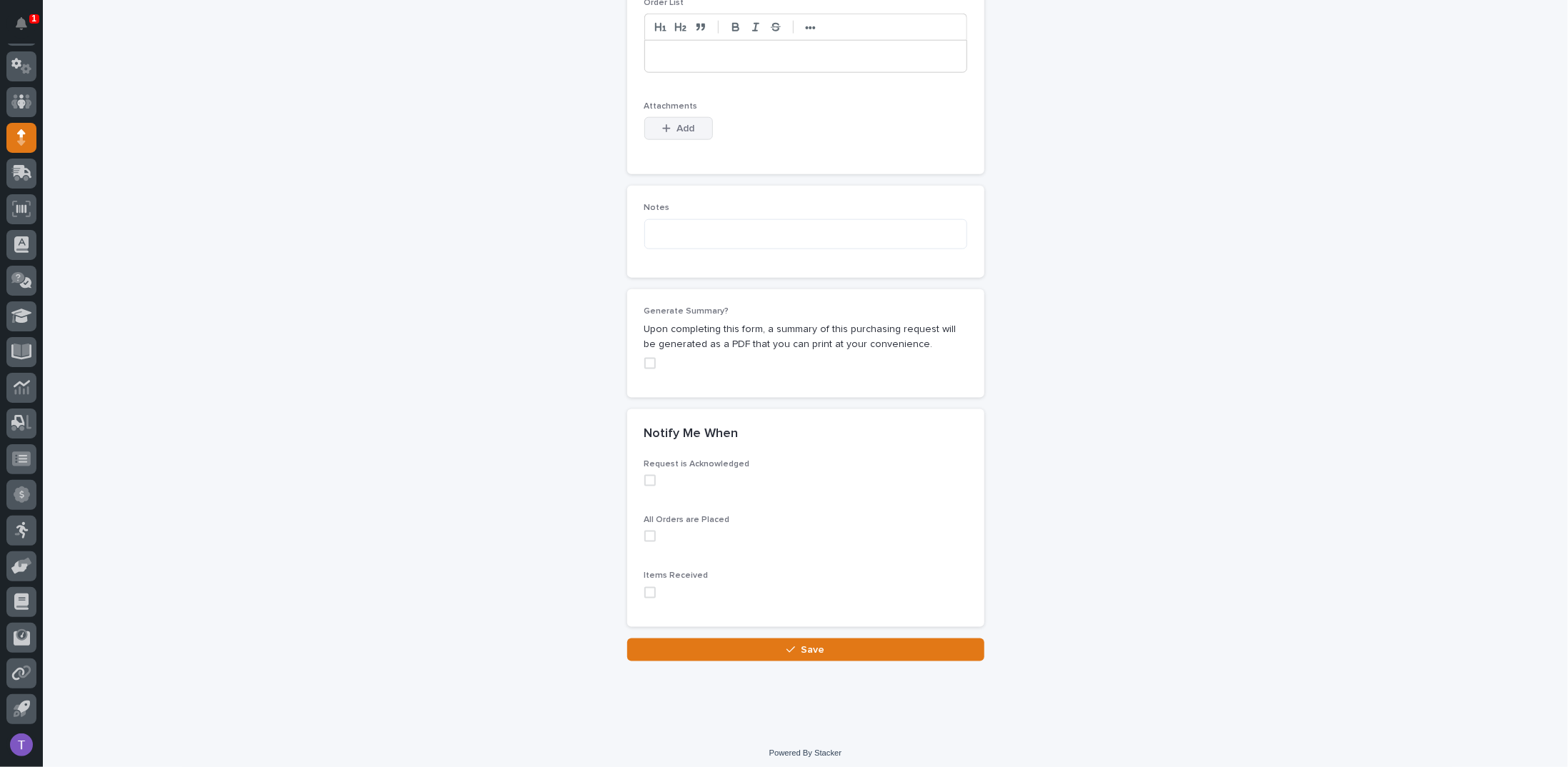
click at [667, 123] on div "button" at bounding box center [669, 128] width 15 height 10
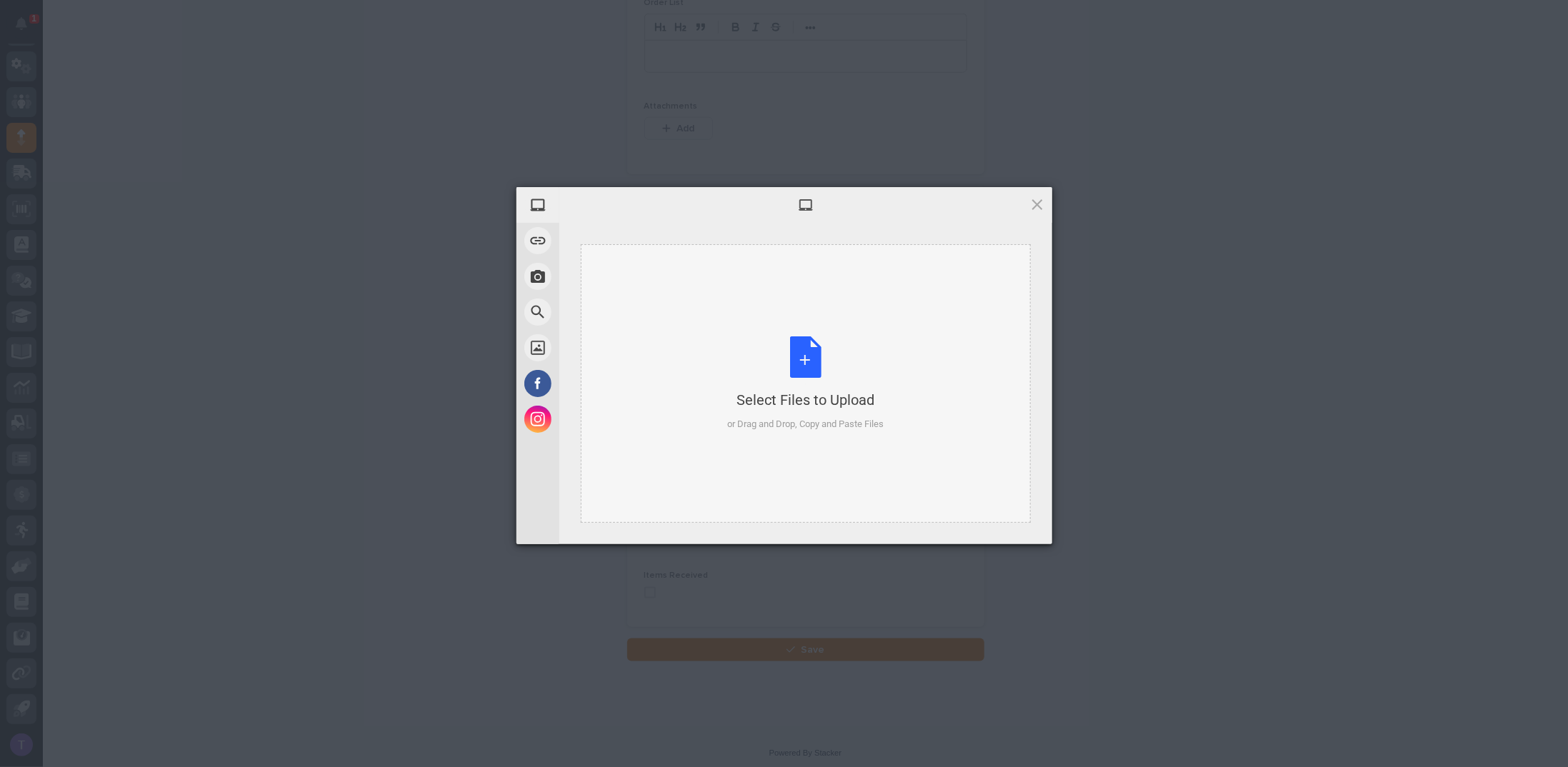
click at [804, 354] on div "Select Files to Upload or Drag and Drop, Copy and Paste Files" at bounding box center [806, 384] width 157 height 95
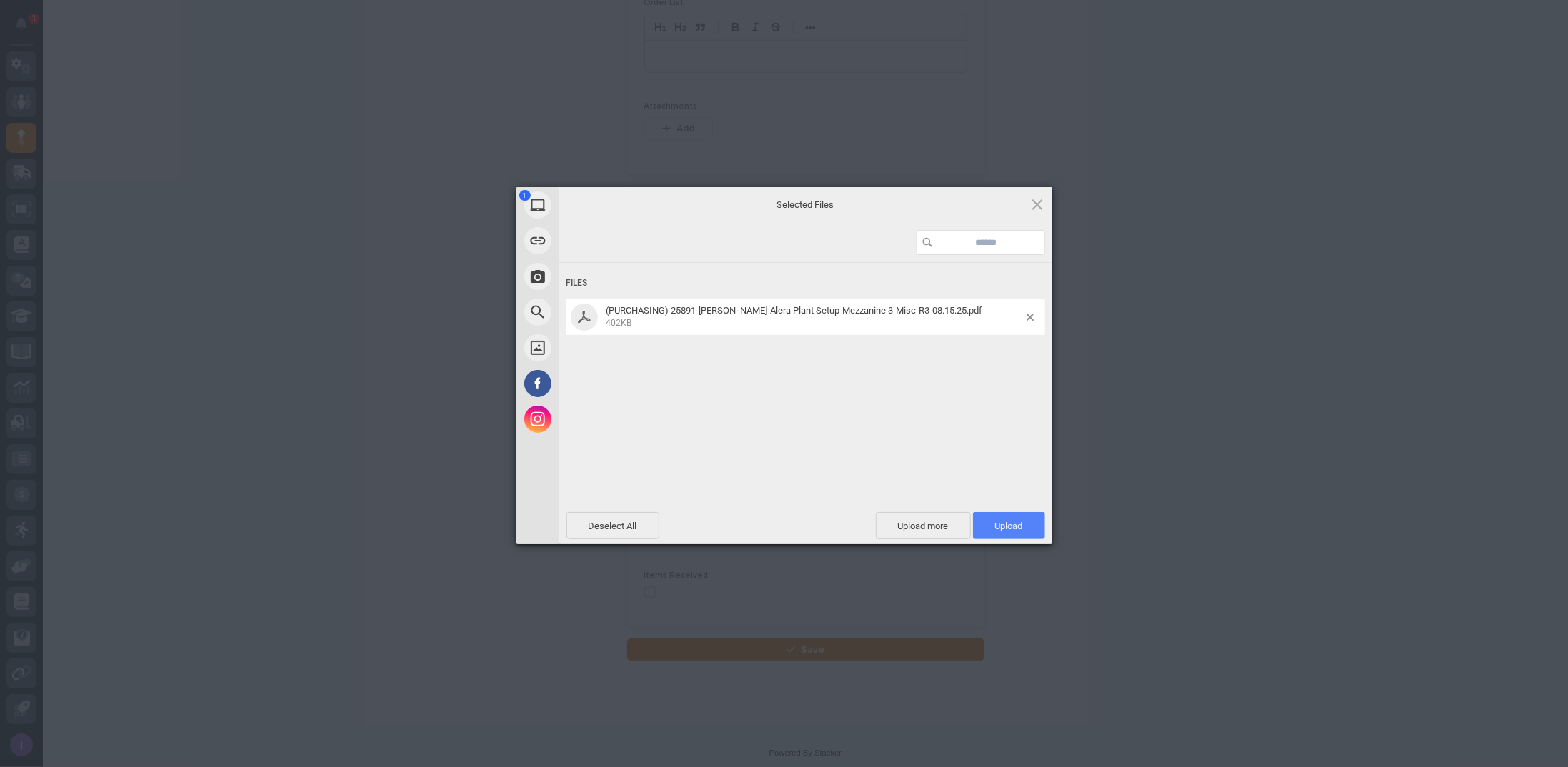
click at [1008, 518] on span "Upload 1" at bounding box center [1009, 525] width 72 height 27
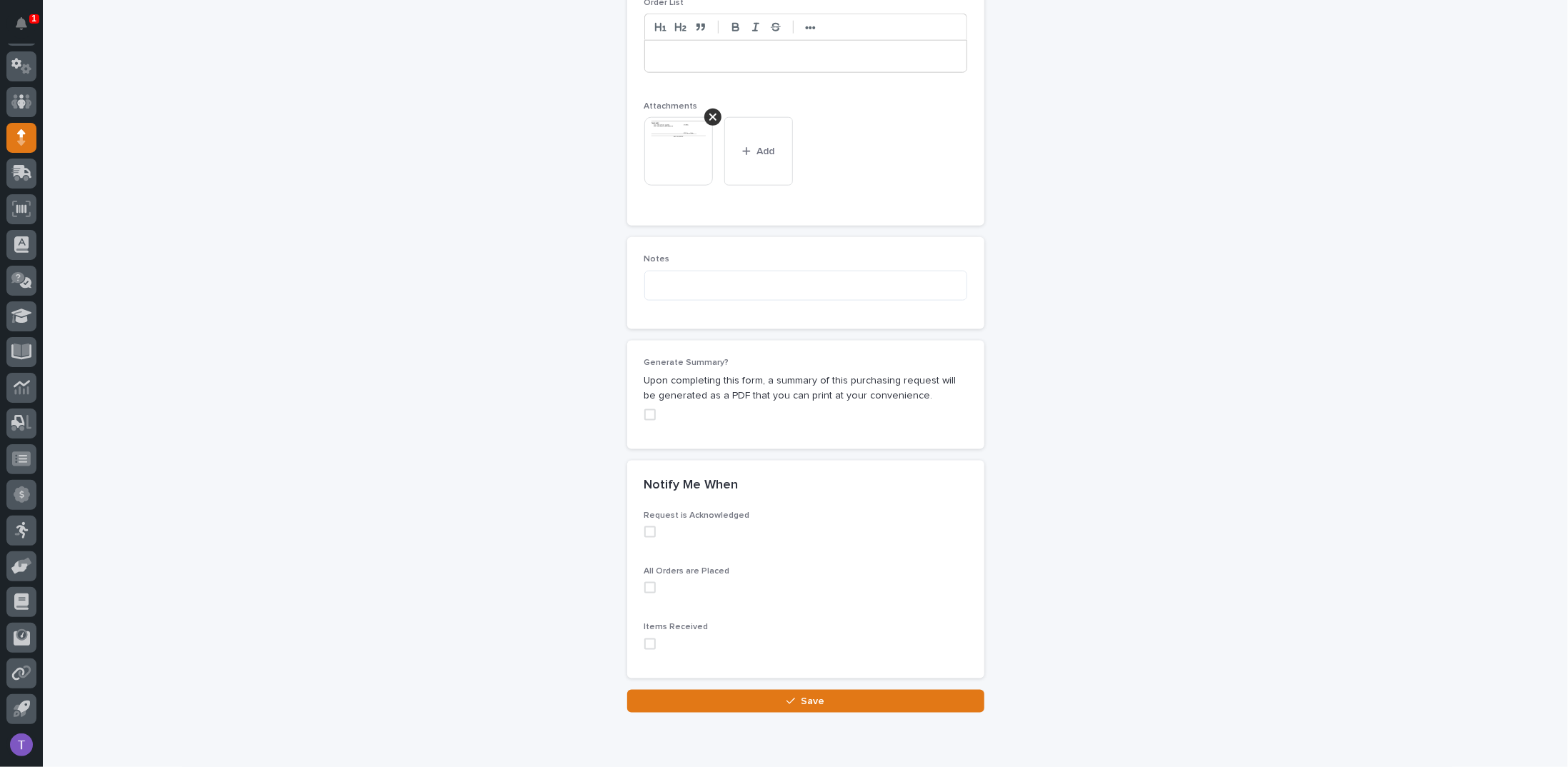
click at [645, 409] on span at bounding box center [650, 414] width 12 height 12
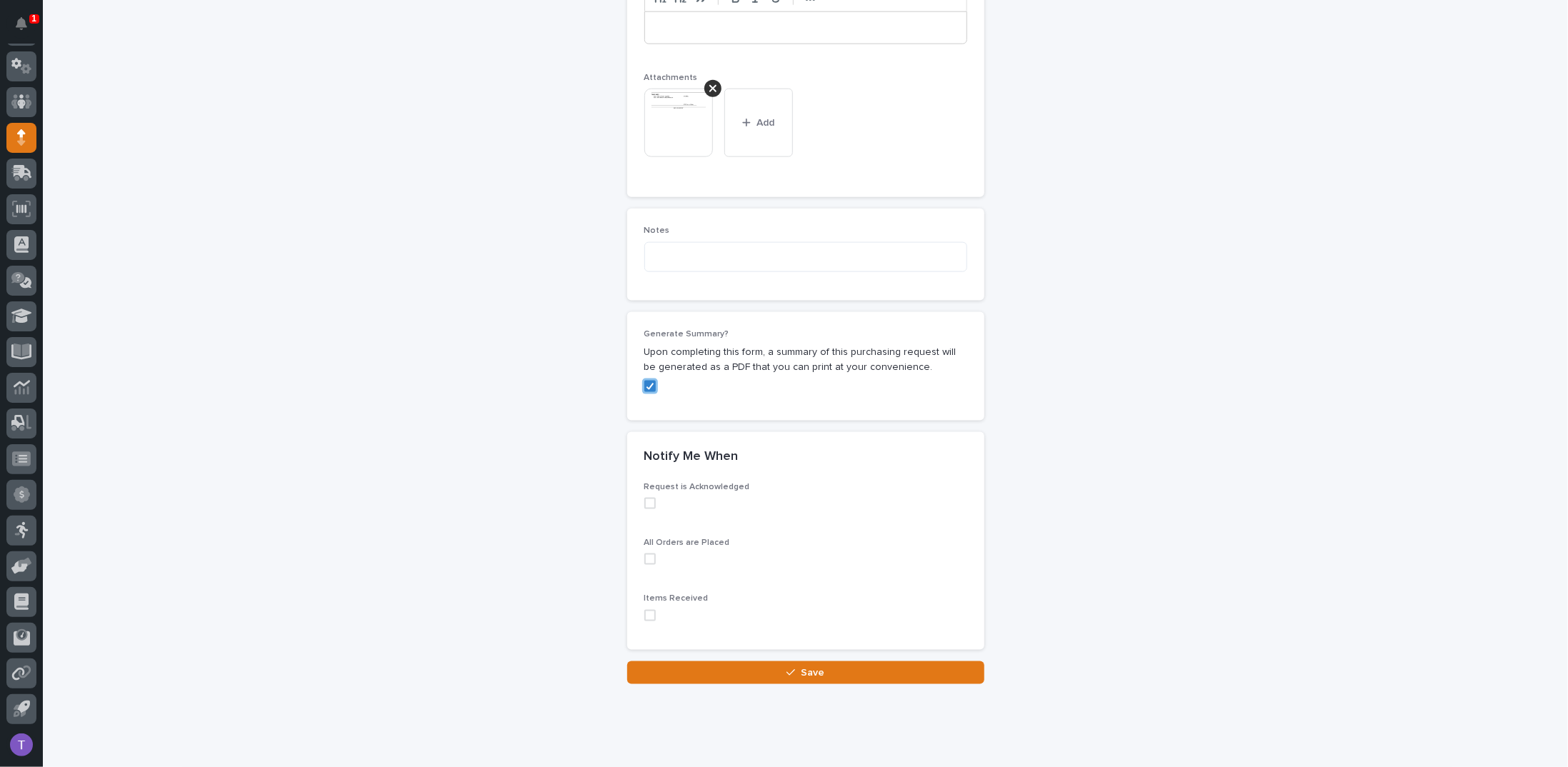
scroll to position [1125, 0]
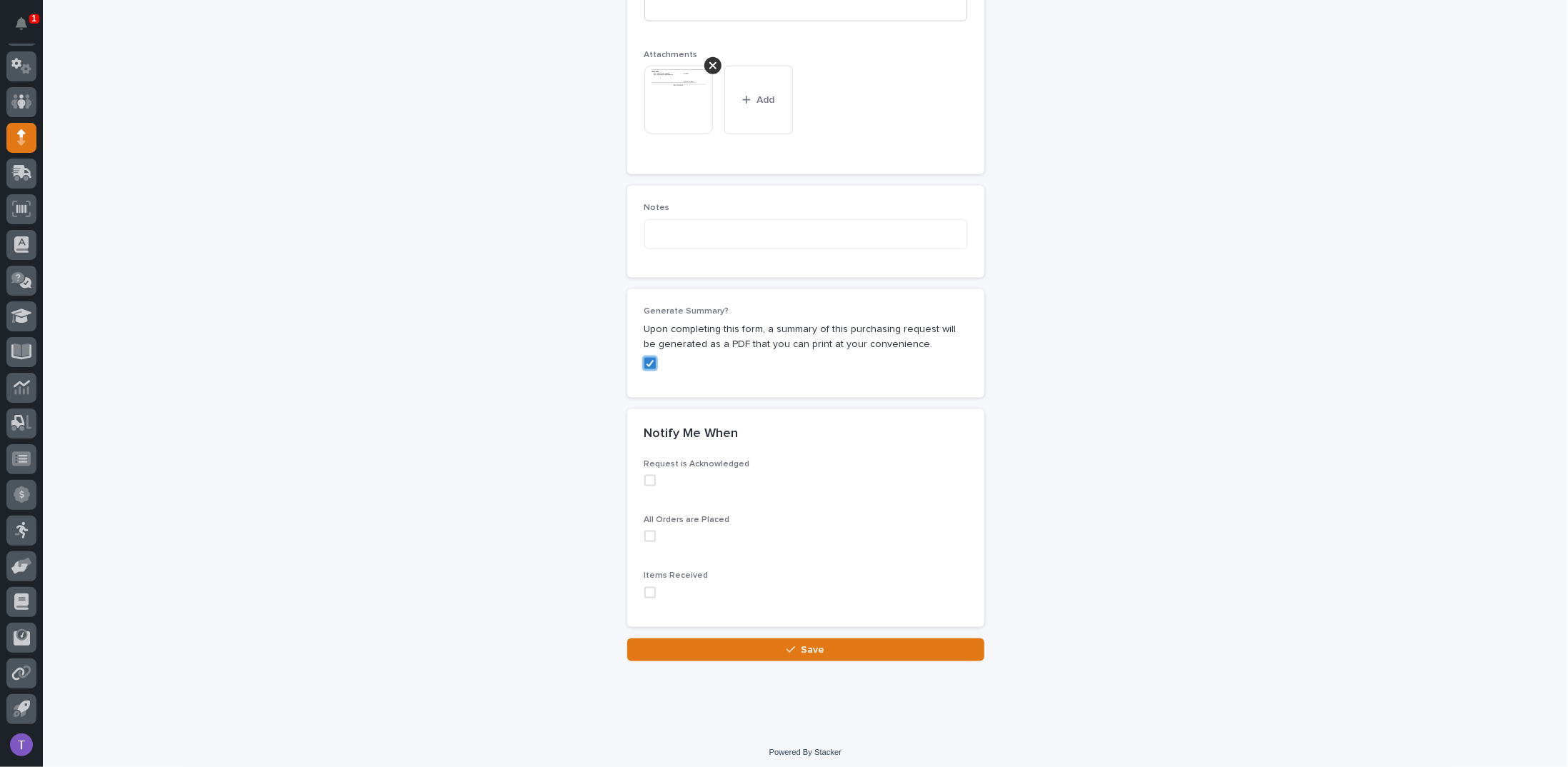
drag, startPoint x: 593, startPoint y: 331, endPoint x: 599, endPoint y: 325, distance: 8.5
click at [801, 645] on span "Save" at bounding box center [813, 650] width 24 height 10
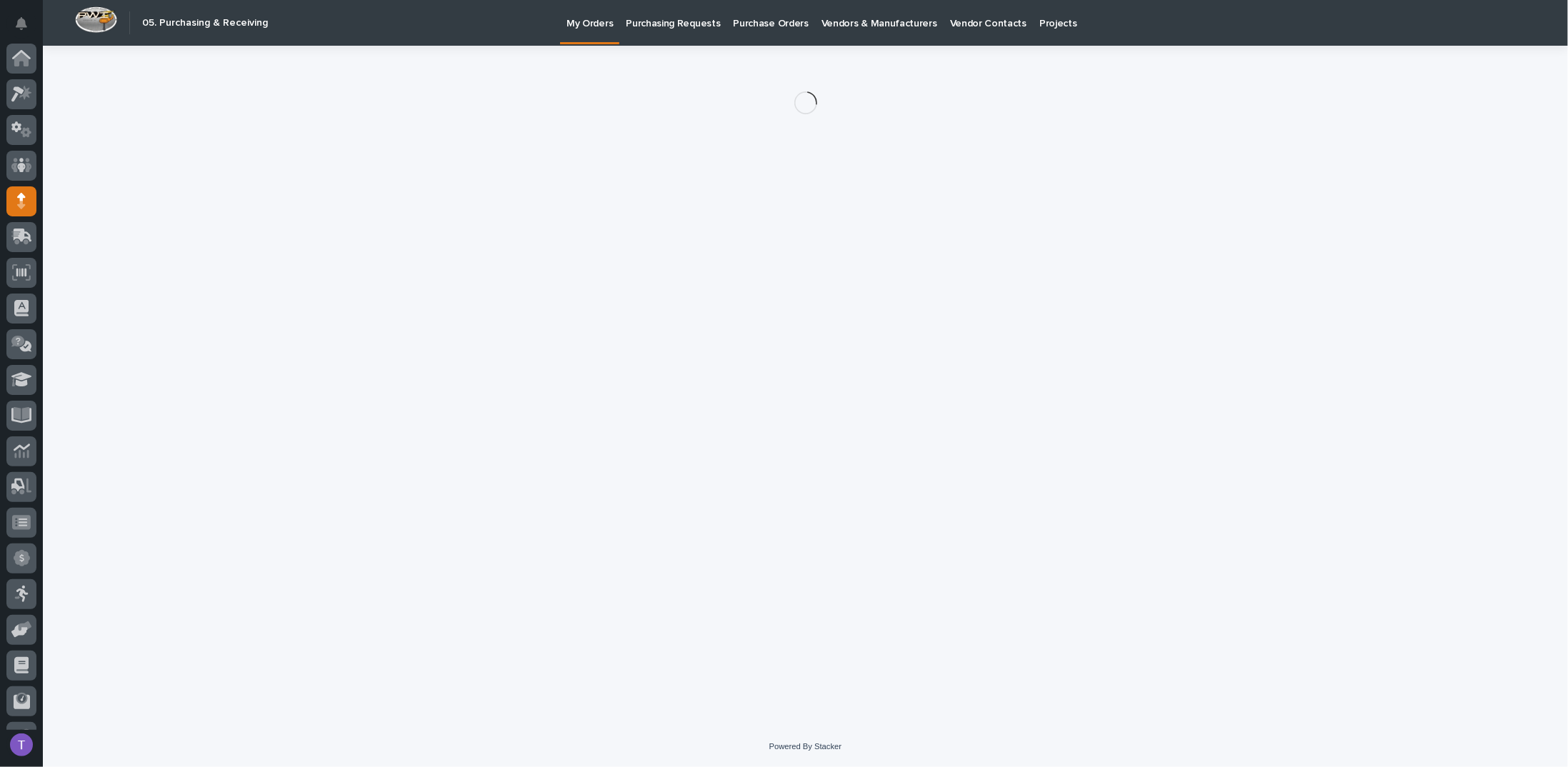
scroll to position [64, 0]
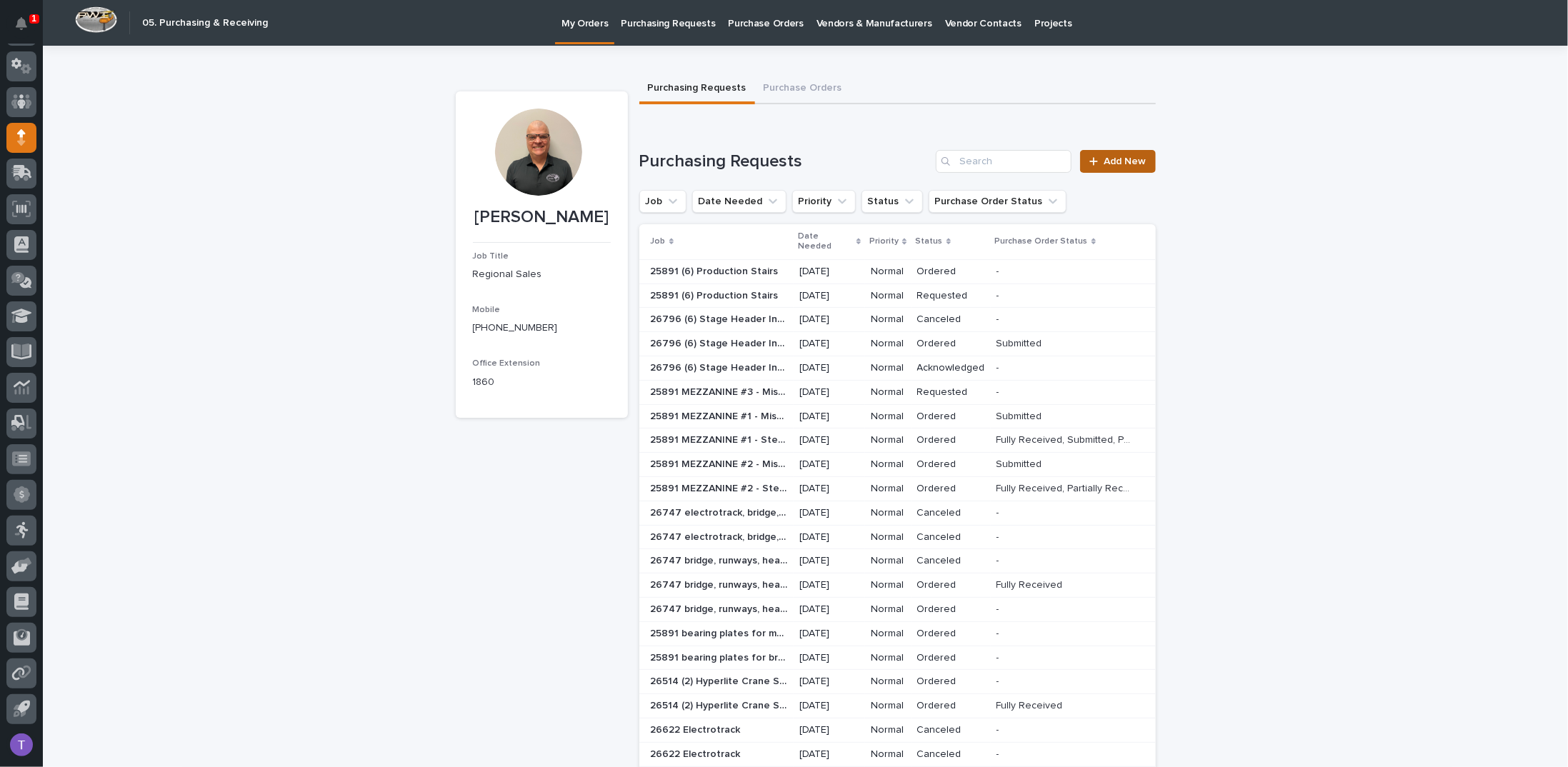
click at [1112, 166] on link "Add New" at bounding box center [1118, 161] width 75 height 23
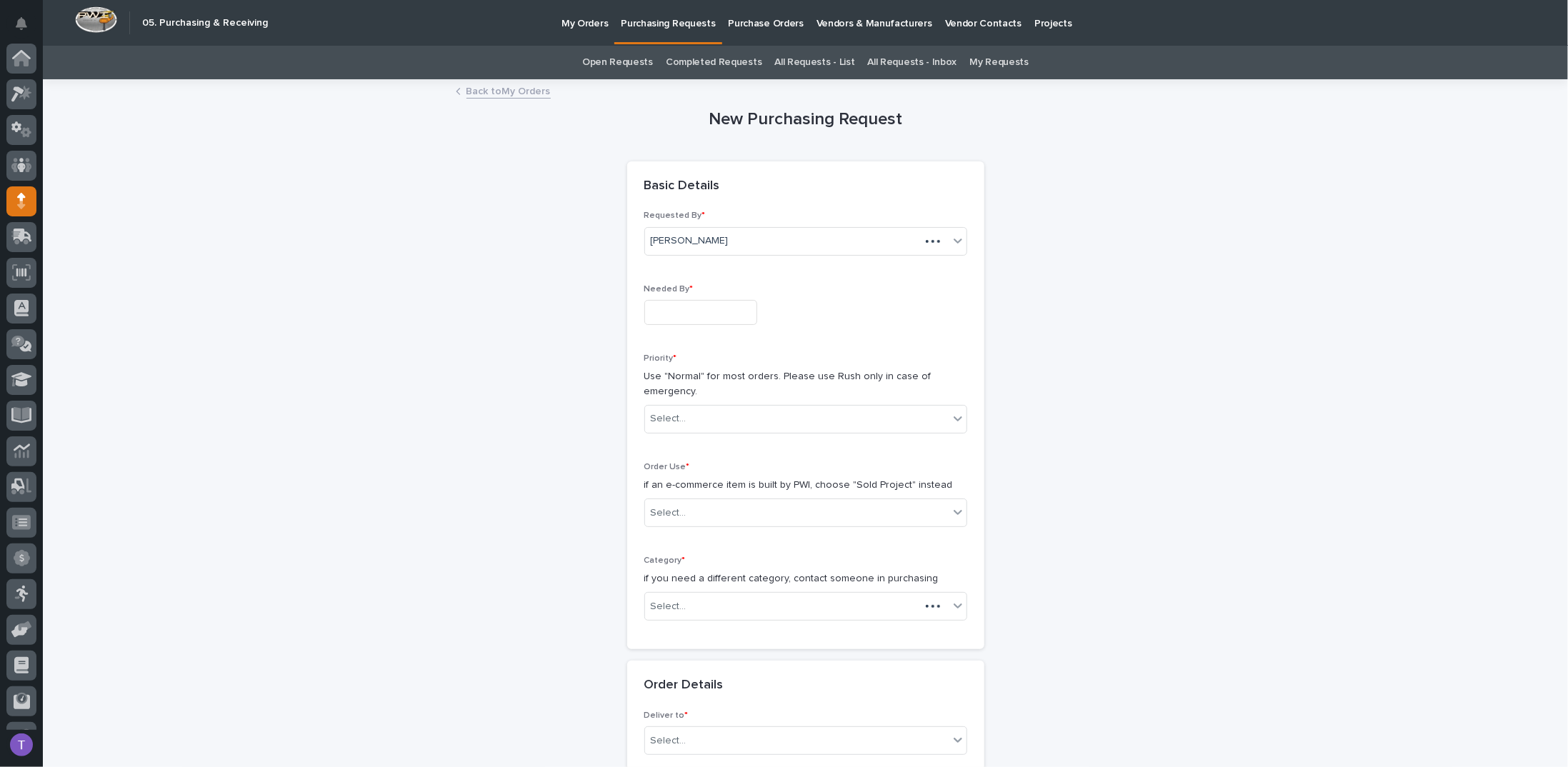
scroll to position [64, 0]
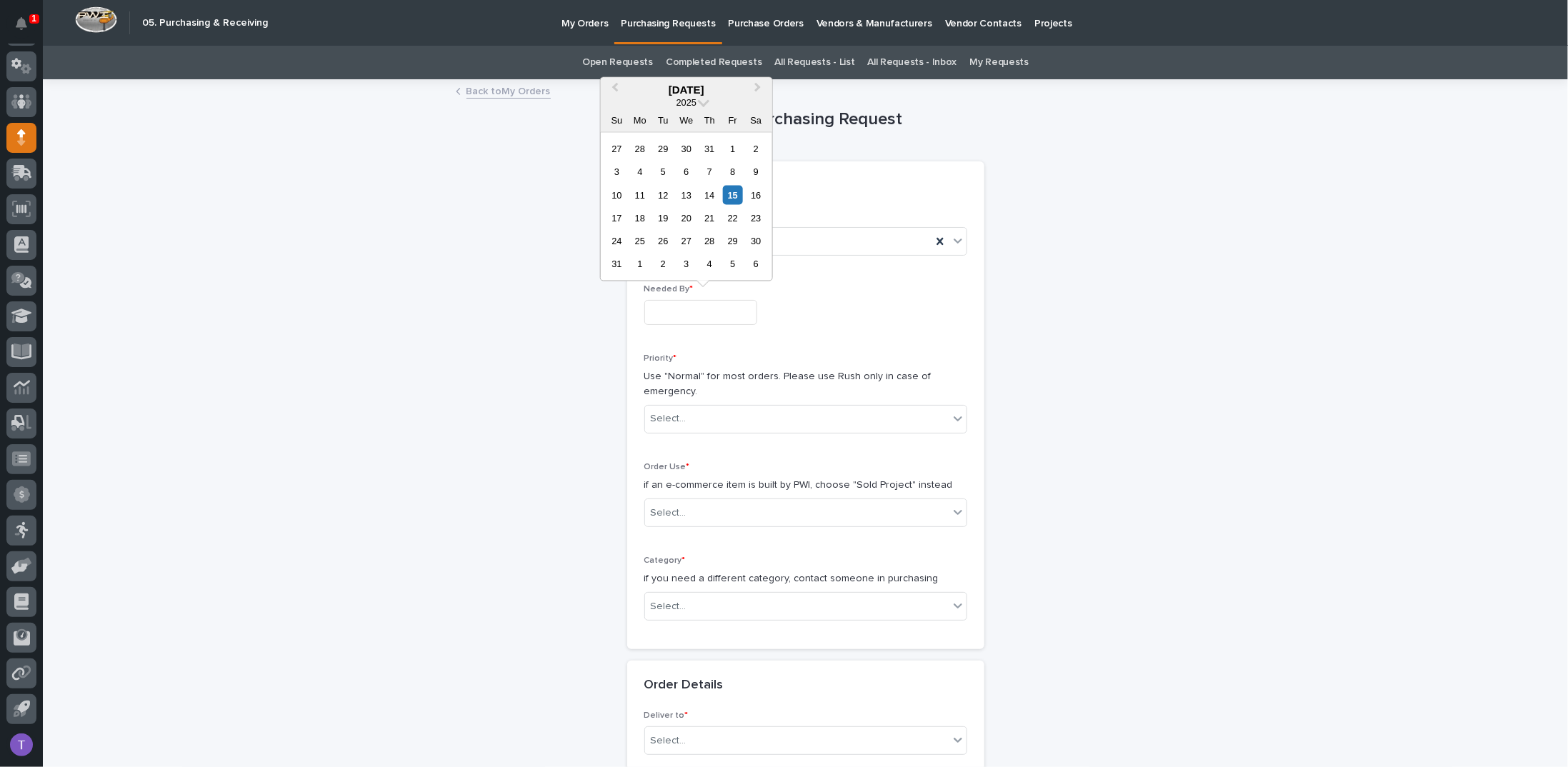
click at [668, 301] on input "text" at bounding box center [701, 312] width 113 height 25
click at [731, 239] on div "29" at bounding box center [732, 241] width 19 height 19
click at [724, 312] on input "**********" at bounding box center [701, 312] width 113 height 25
click at [643, 216] on div "18" at bounding box center [639, 218] width 19 height 19
type input "**********"
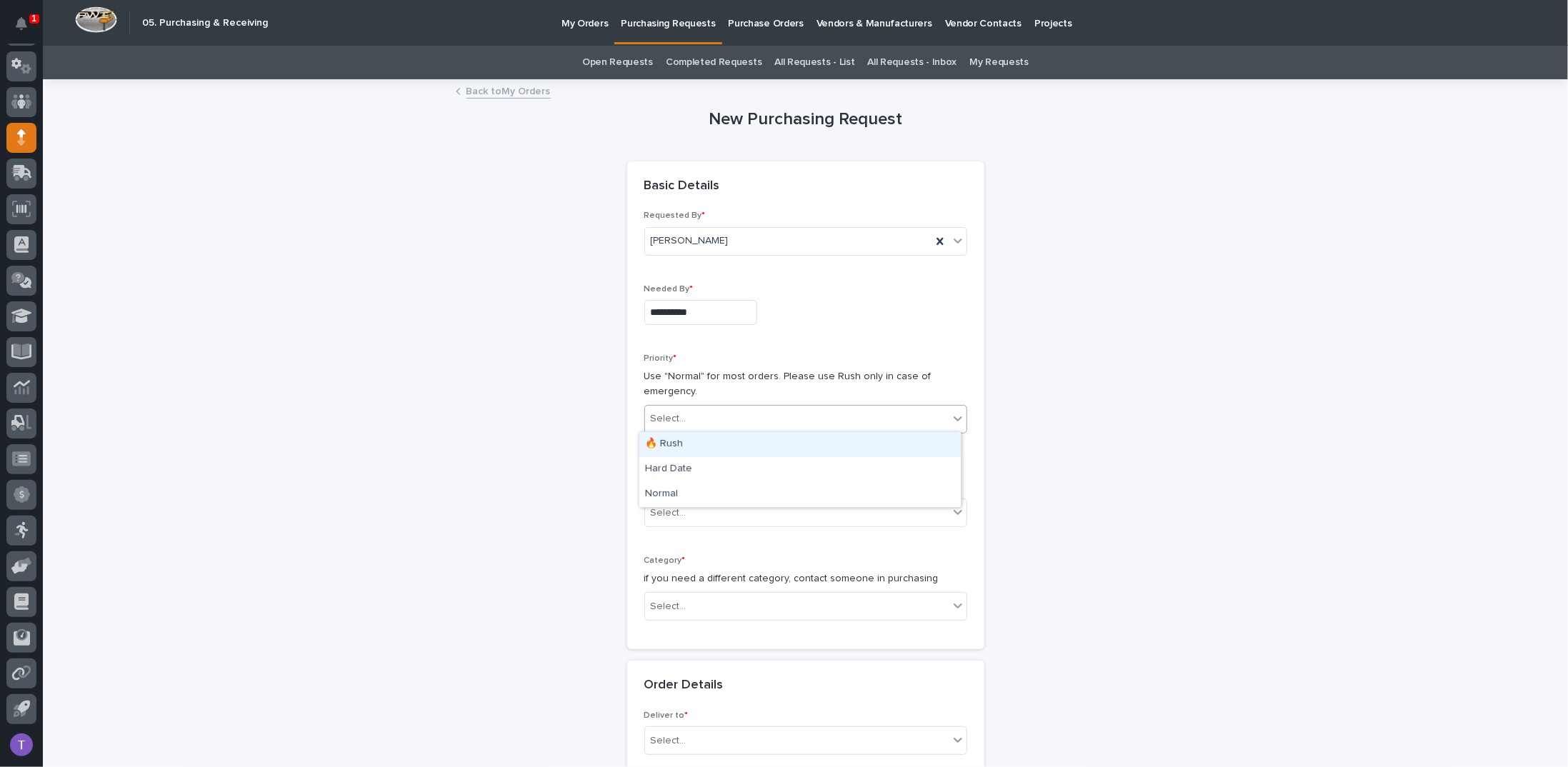
click at [684, 416] on div "Select..." at bounding box center [797, 419] width 304 height 24
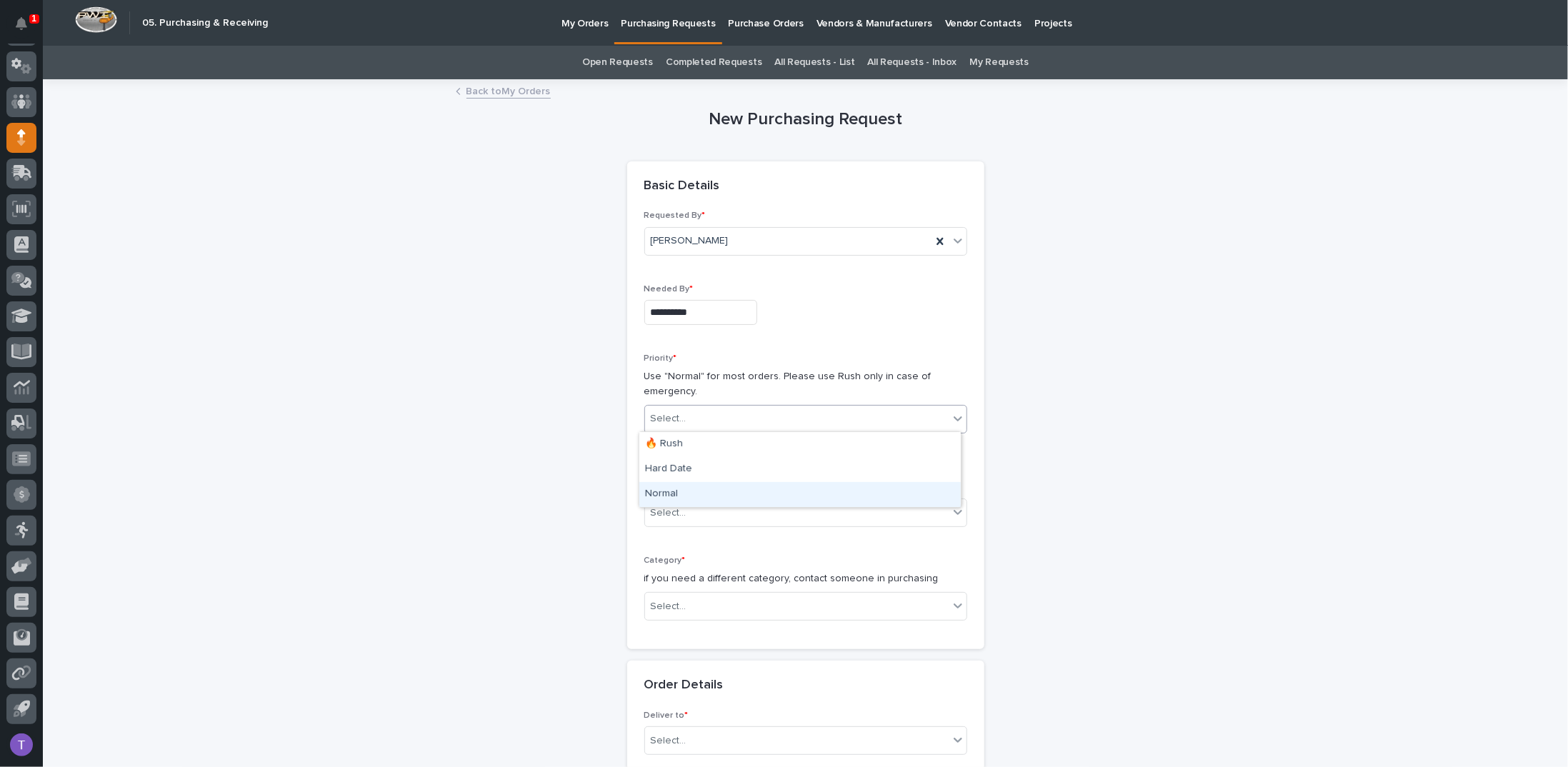
click at [656, 493] on div "Normal" at bounding box center [800, 494] width 322 height 25
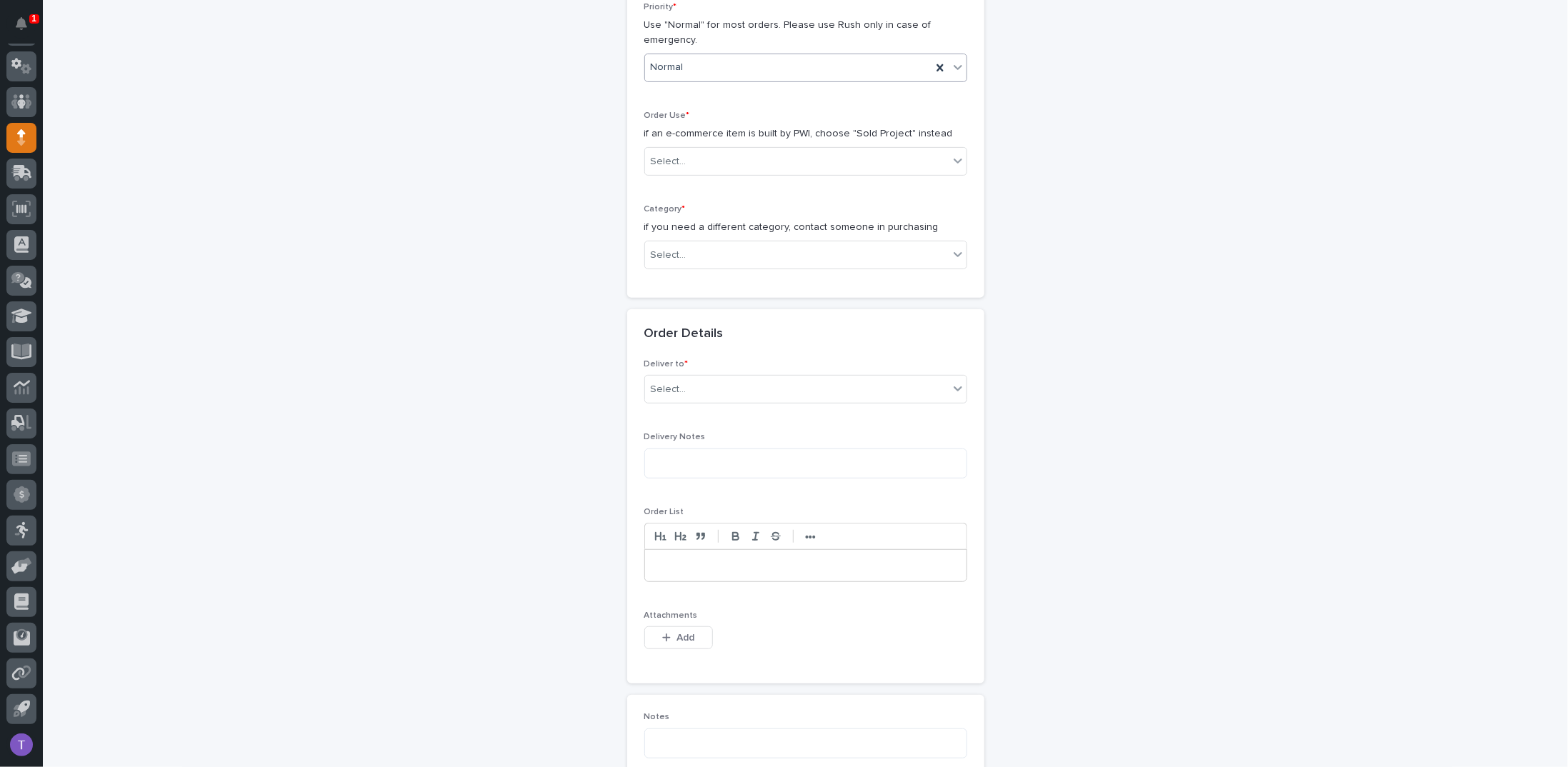
scroll to position [357, 0]
click at [685, 152] on div "Select..." at bounding box center [797, 156] width 304 height 24
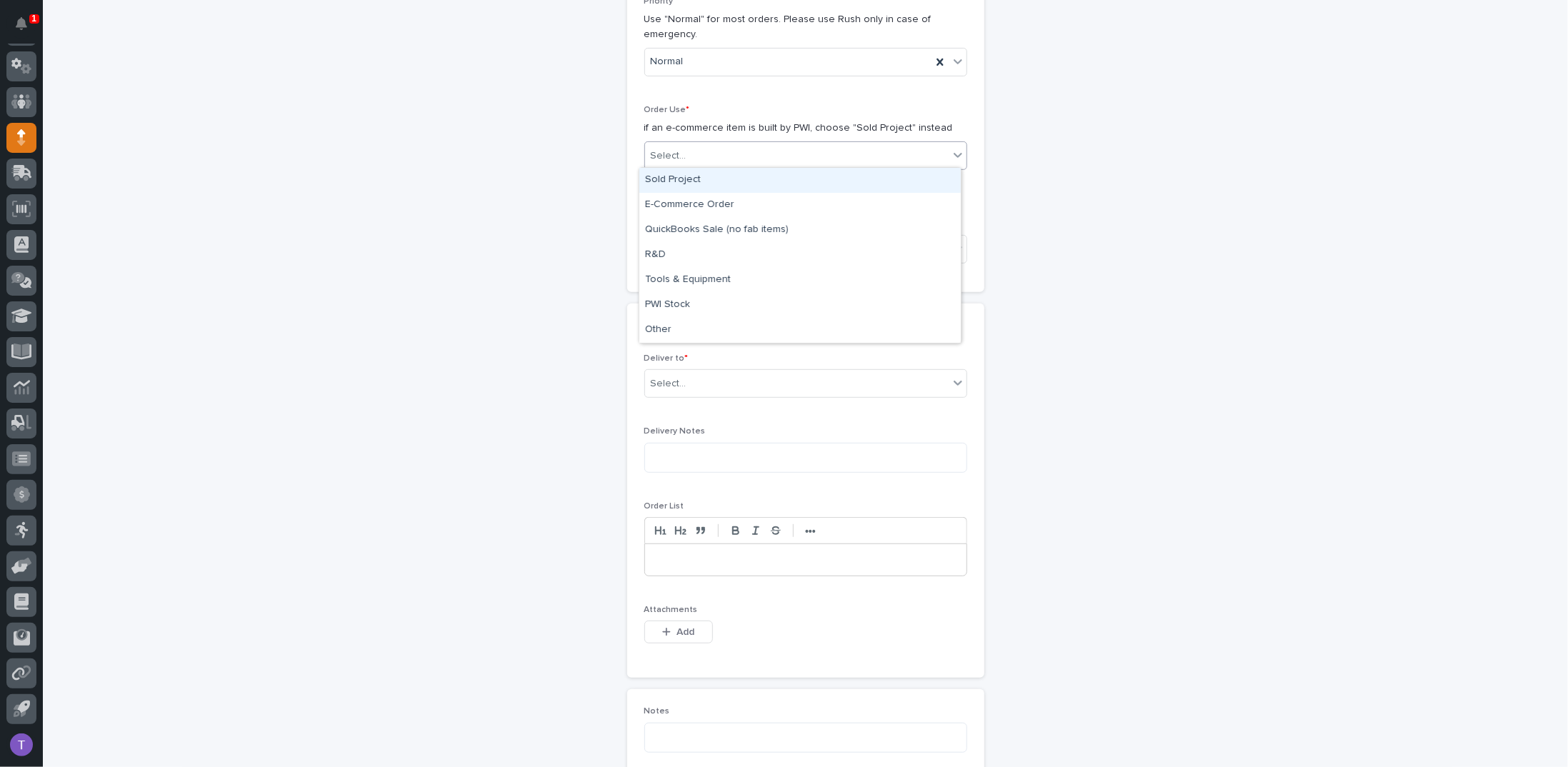
click at [668, 182] on div "Sold Project" at bounding box center [800, 180] width 322 height 25
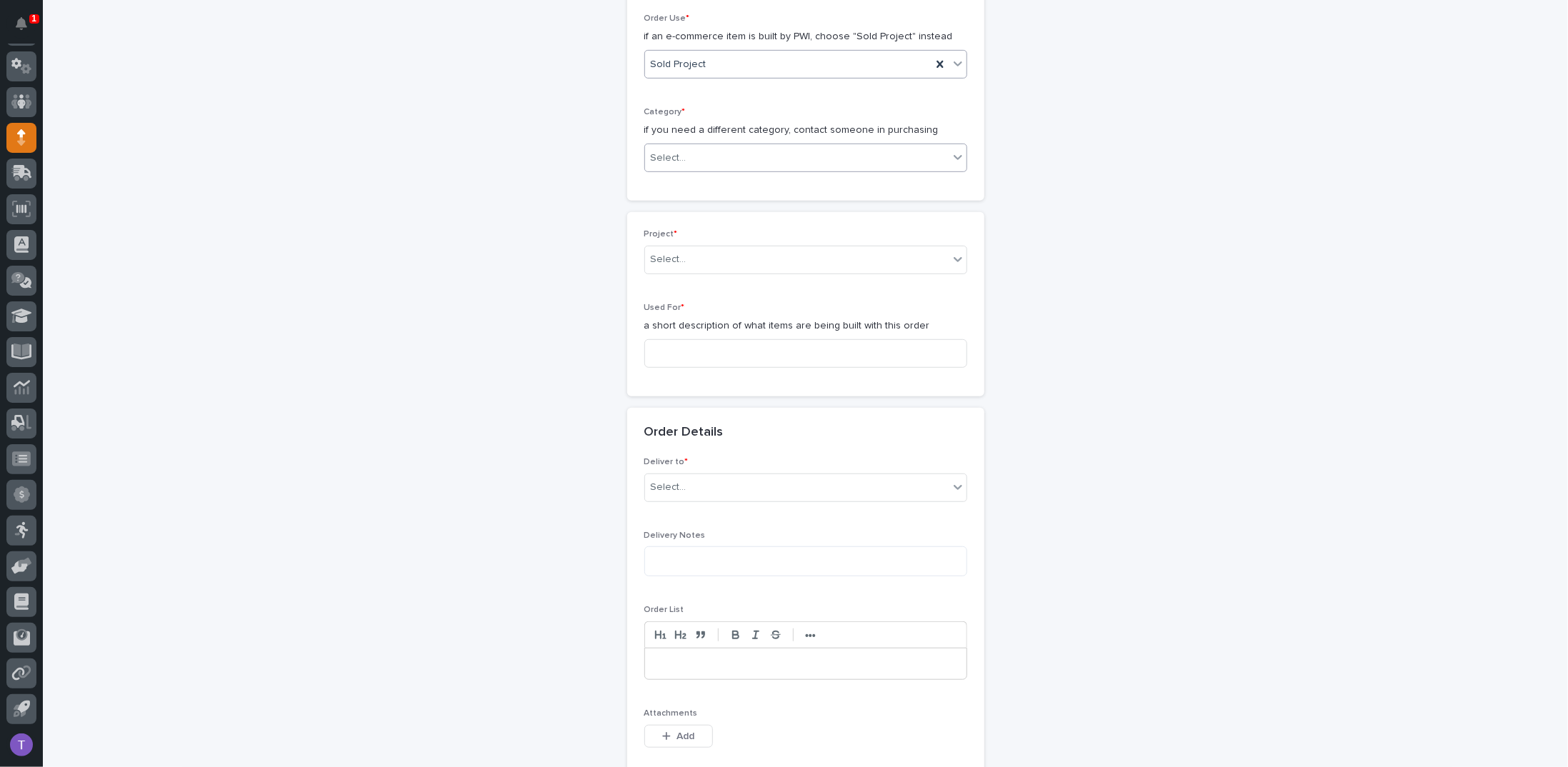
scroll to position [454, 0]
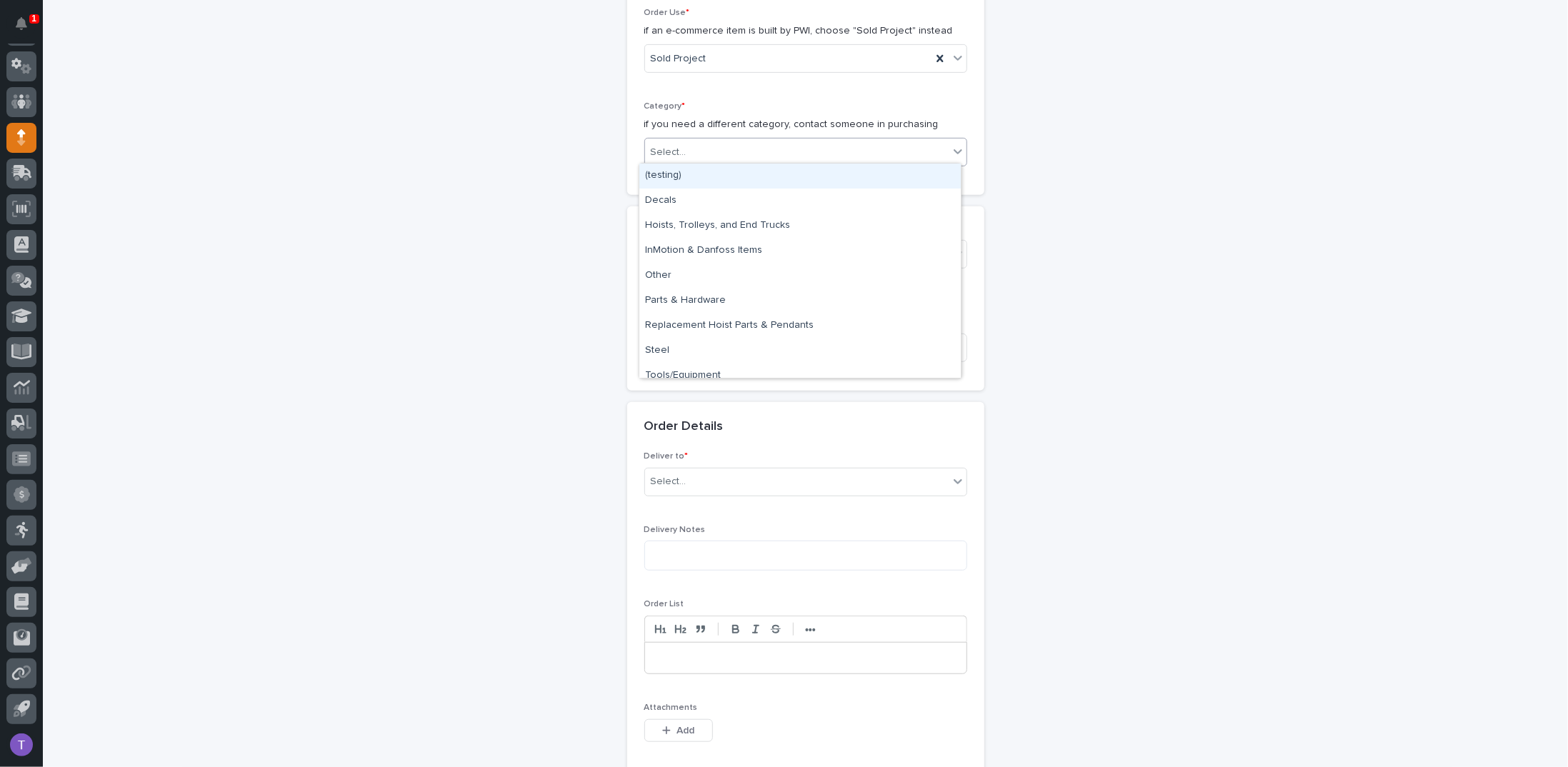
click at [675, 140] on div "Select..." at bounding box center [797, 152] width 304 height 24
click at [659, 351] on div "Steel" at bounding box center [800, 351] width 322 height 25
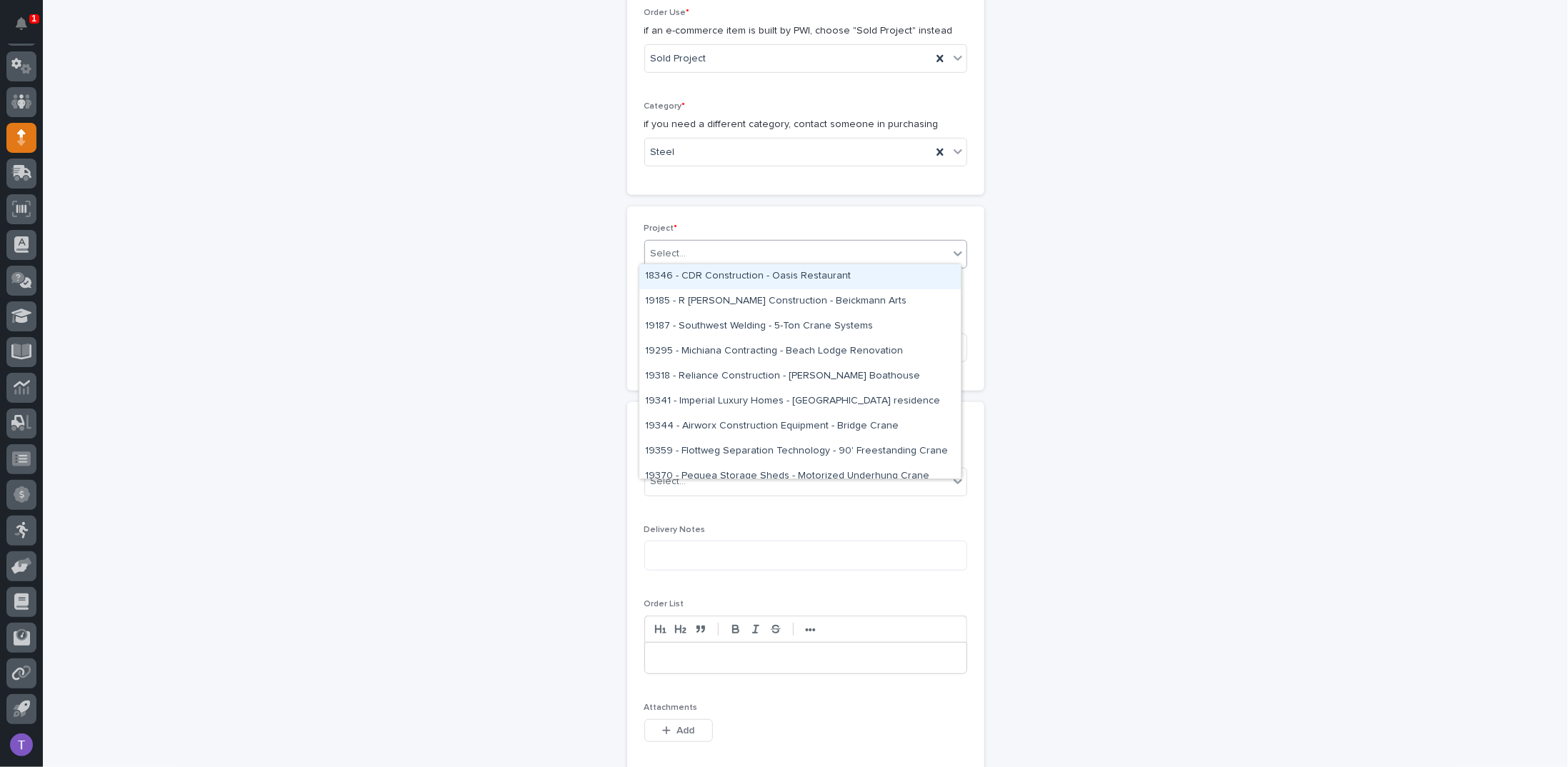
click at [672, 246] on div "Select..." at bounding box center [668, 254] width 36 height 15
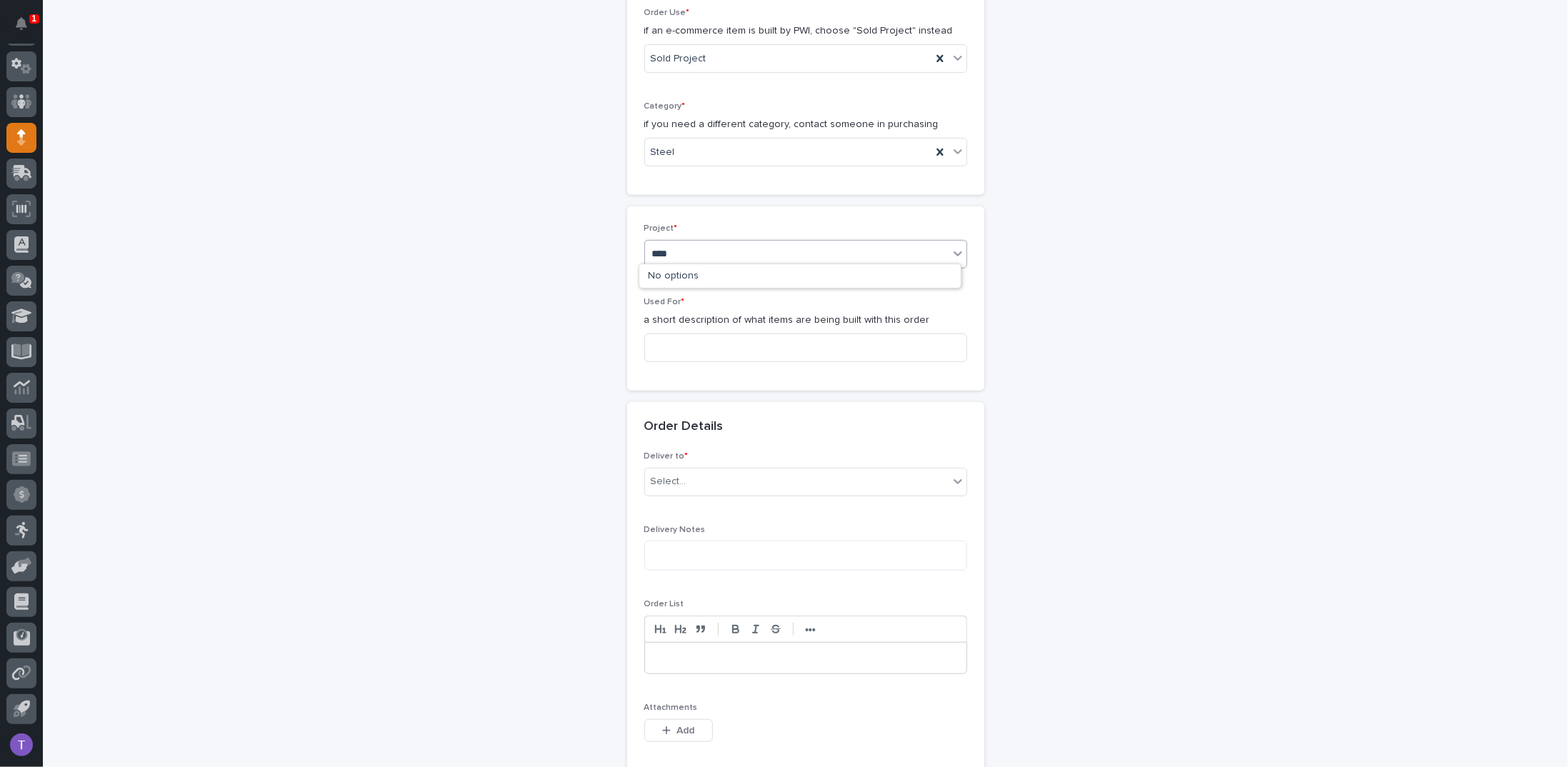
type input "*****"
click at [709, 272] on div "25891 - [PERSON_NAME] Construction Inc - New Plant Setup - Mezzanine Project" at bounding box center [800, 276] width 322 height 25
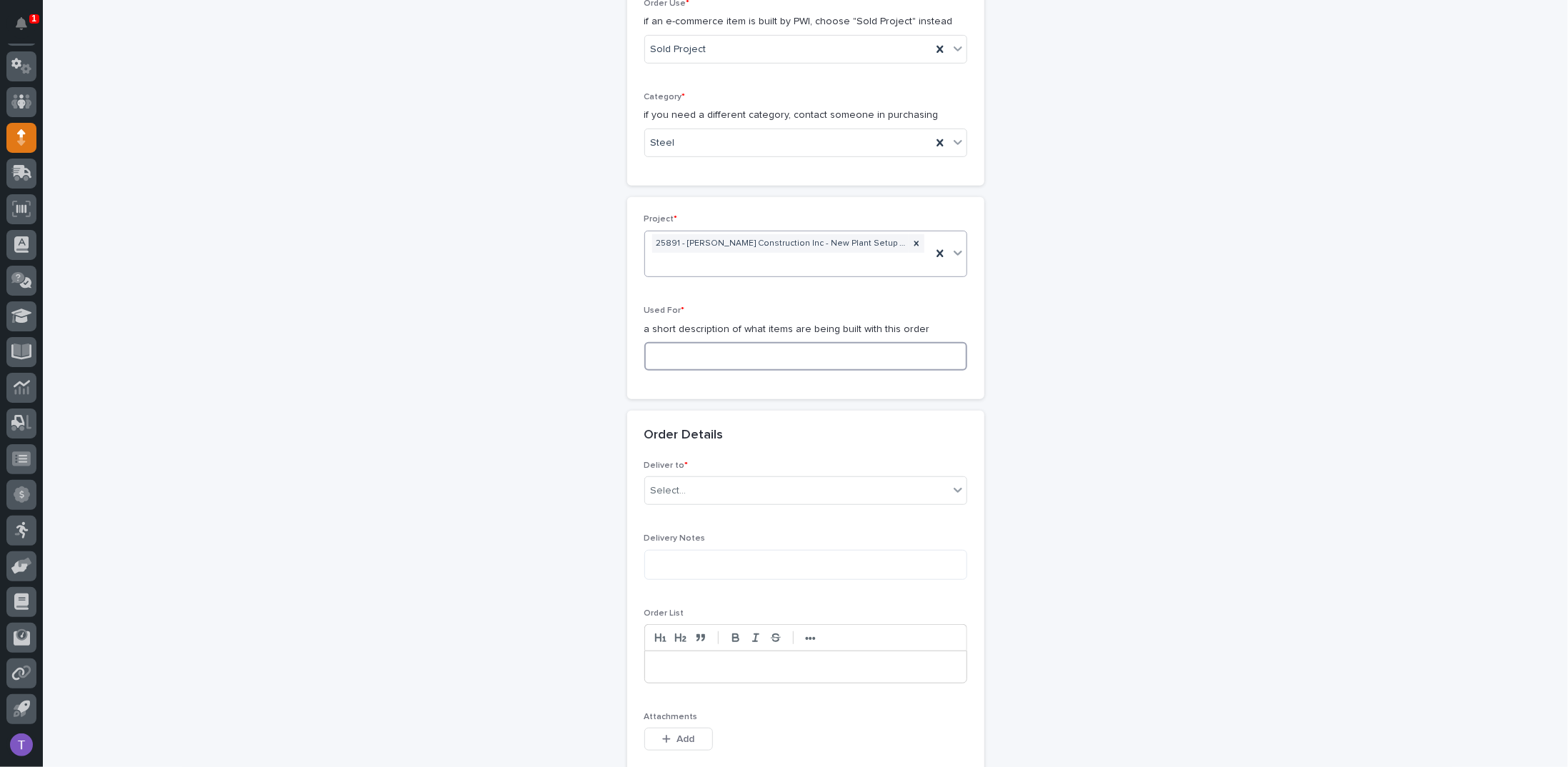
click at [668, 351] on input at bounding box center [806, 356] width 323 height 28
type input "m"
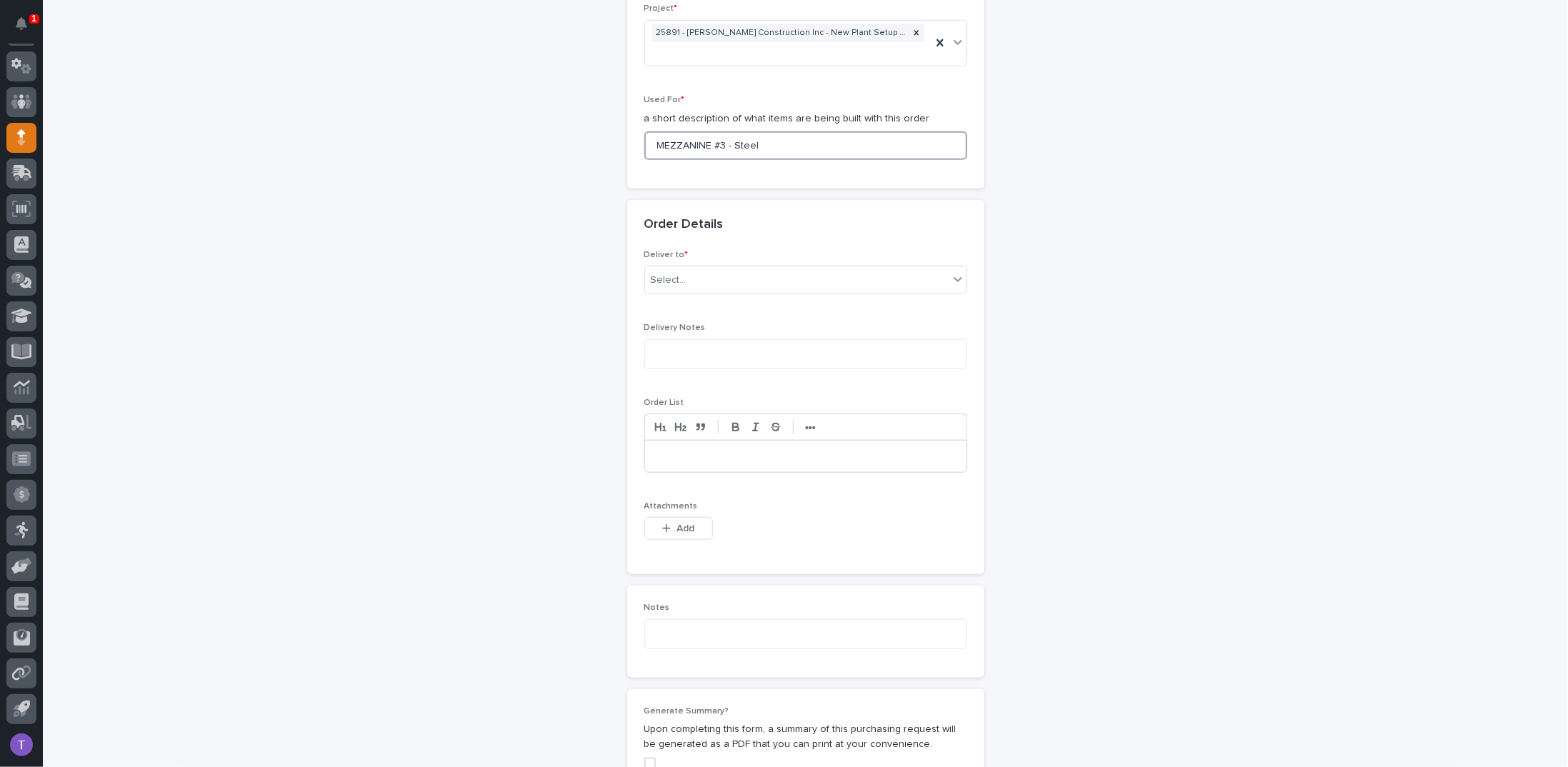
scroll to position [821, 0]
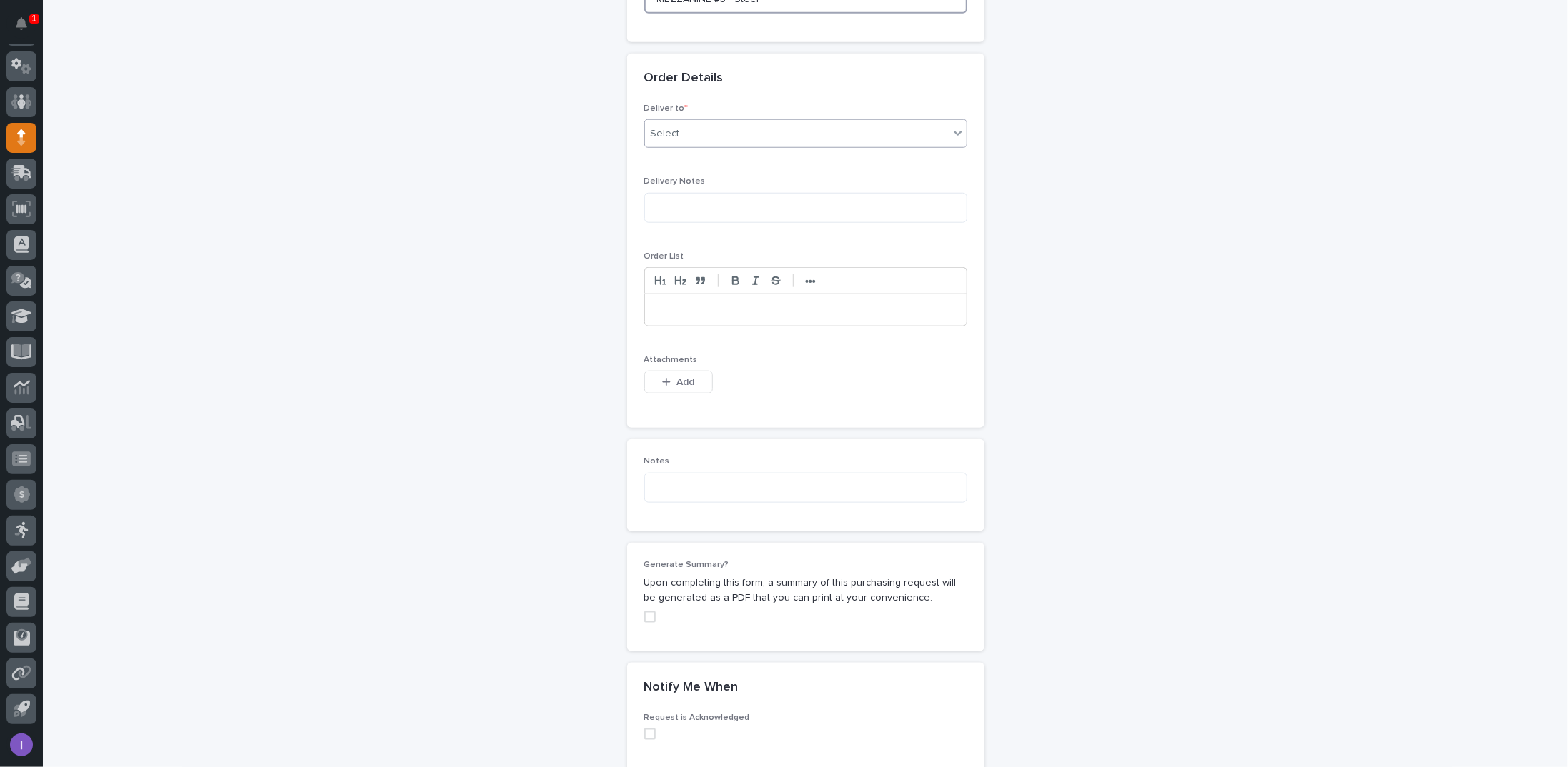
type input "MEZZANINE #3 - Steel"
click at [668, 127] on div "Select..." at bounding box center [668, 134] width 36 height 15
click at [653, 153] on div "PWI" at bounding box center [800, 156] width 322 height 25
click at [677, 377] on span "Add" at bounding box center [685, 382] width 18 height 10
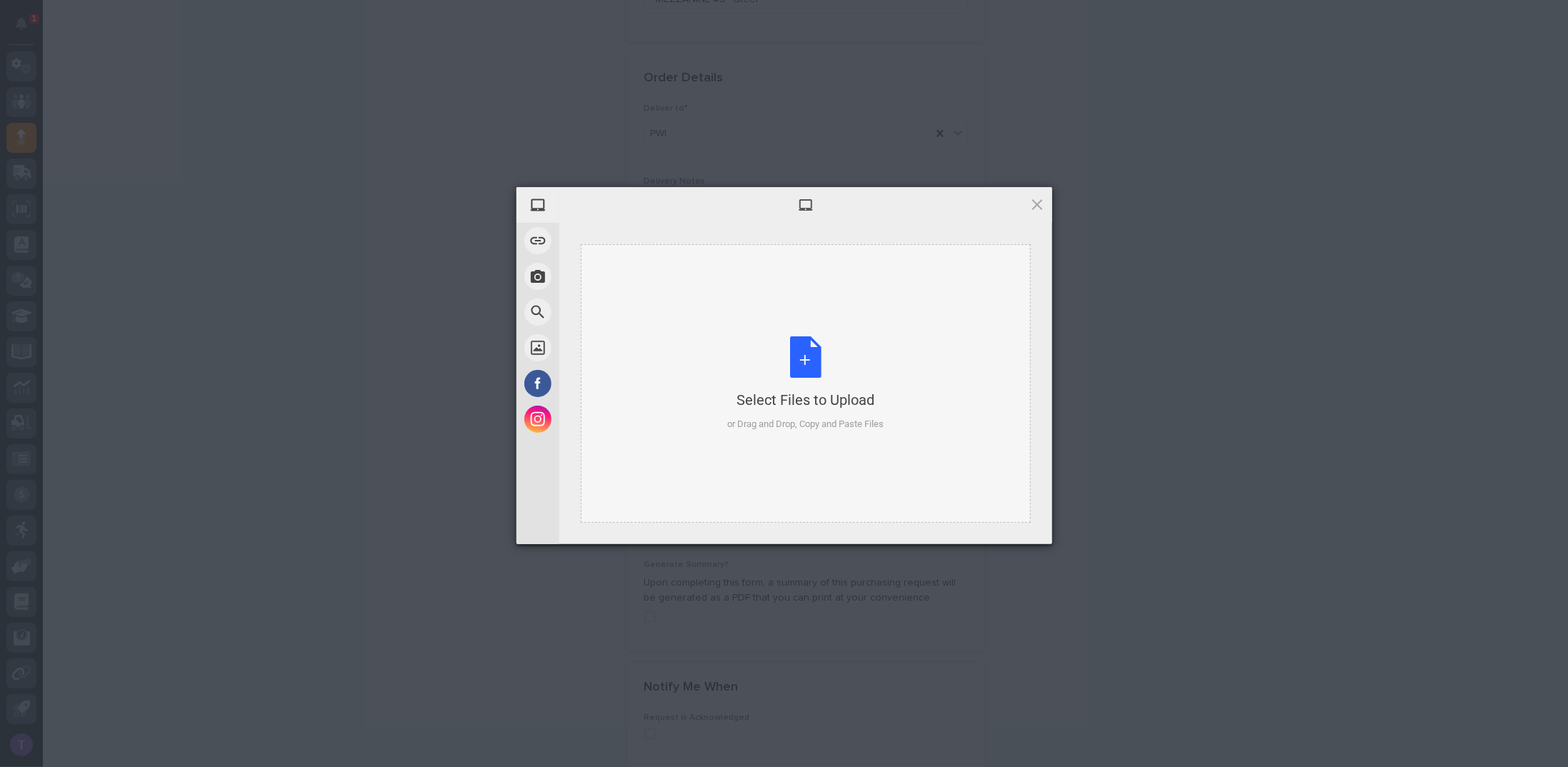
click at [804, 355] on div "Select Files to Upload or Drag and Drop, Copy and Paste Files" at bounding box center [806, 384] width 157 height 95
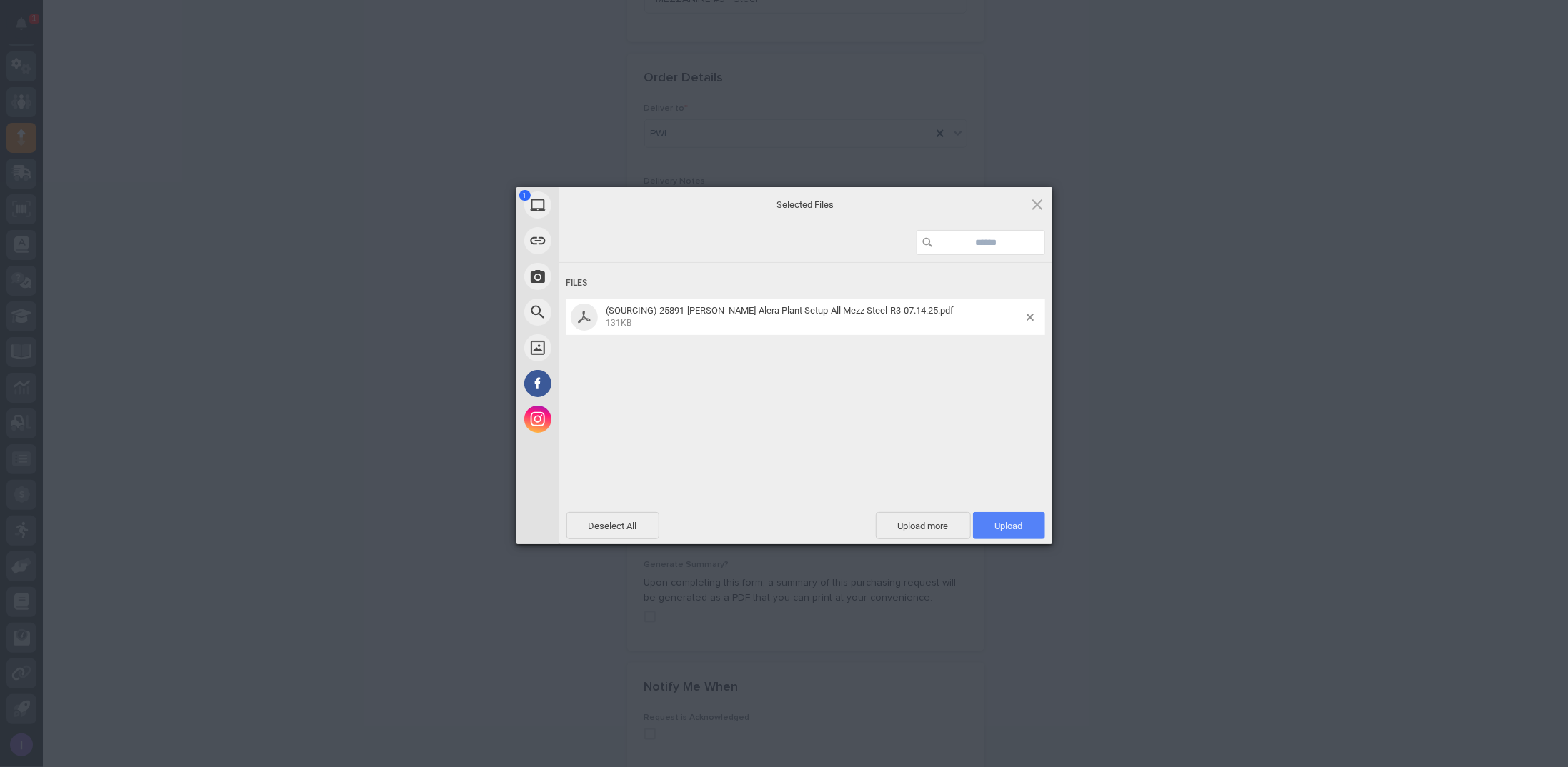
click at [1004, 524] on span "Upload 1" at bounding box center [1009, 526] width 28 height 11
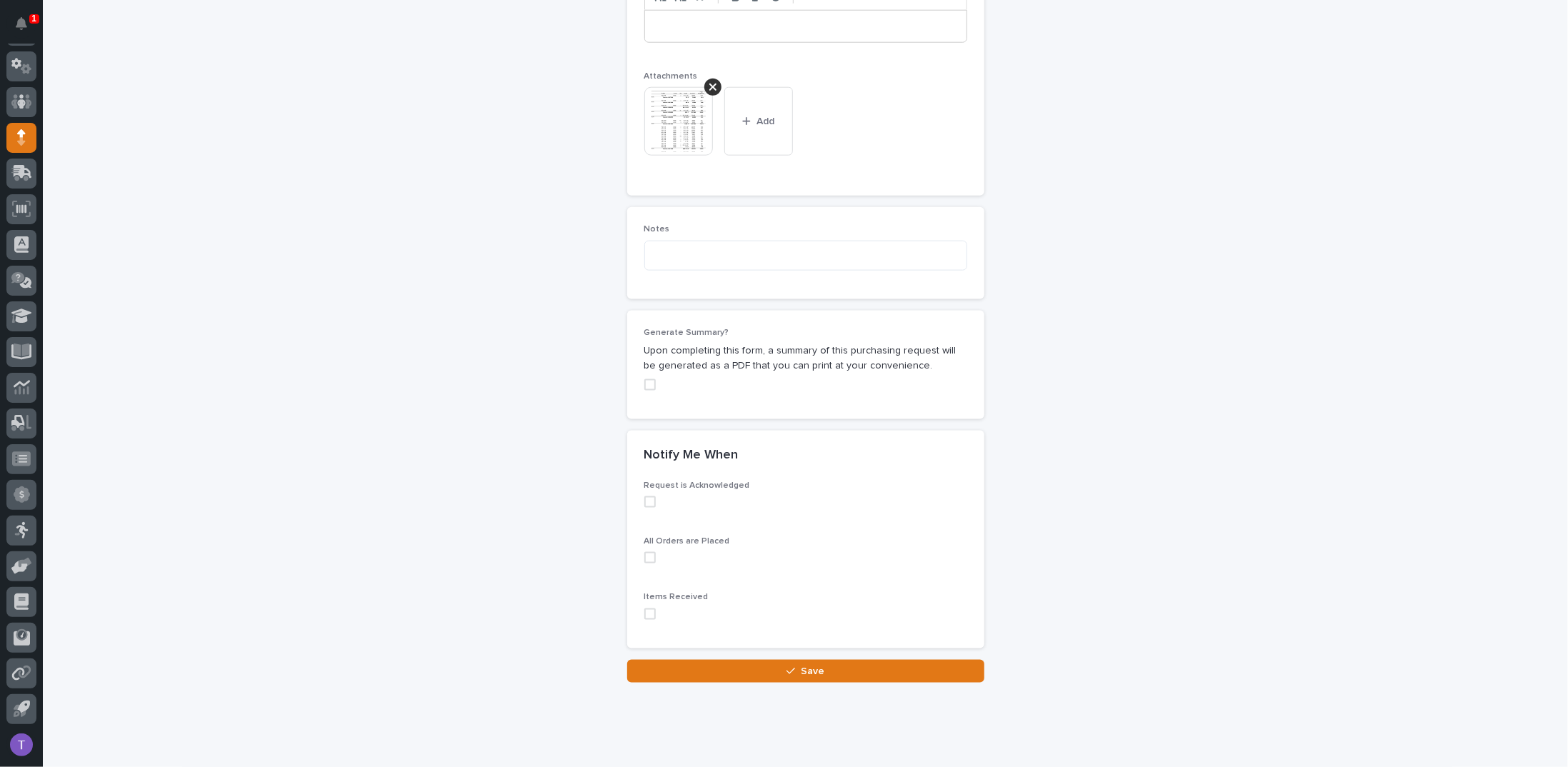
scroll to position [1125, 0]
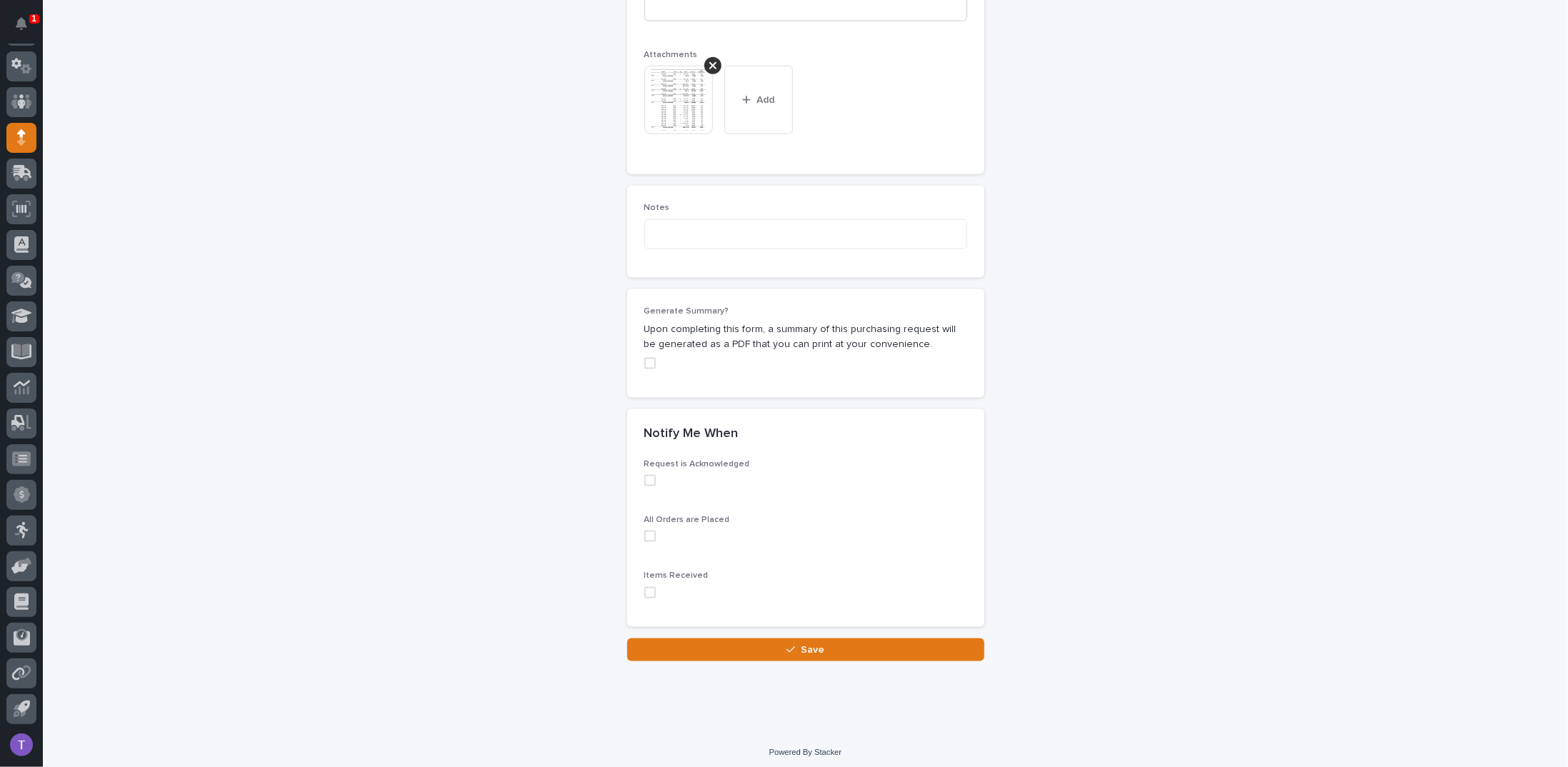
click at [645, 363] on label at bounding box center [806, 363] width 323 height 12
click at [801, 645] on span "Save" at bounding box center [813, 650] width 24 height 10
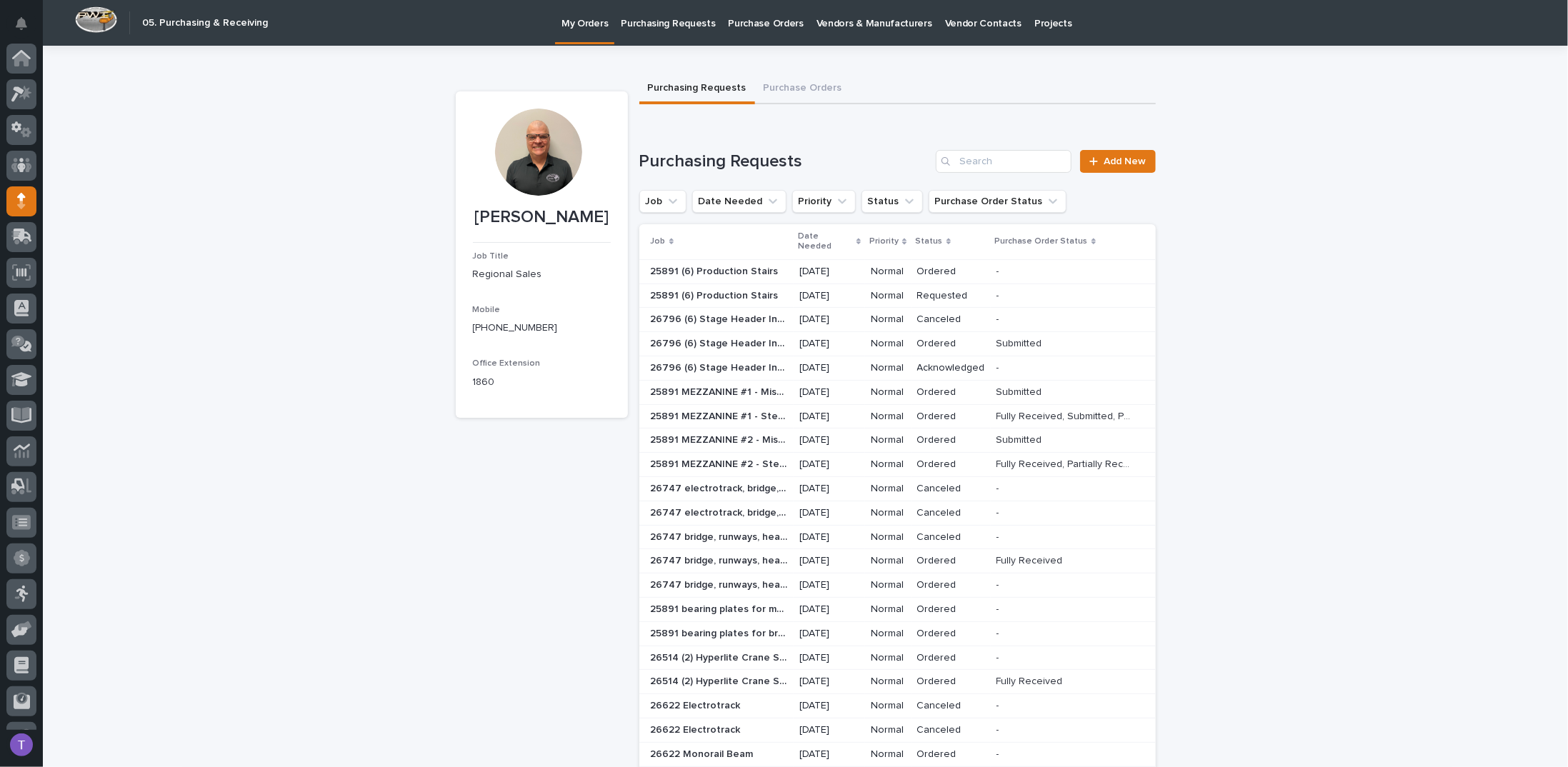
scroll to position [64, 0]
